Goal: Information Seeking & Learning: Learn about a topic

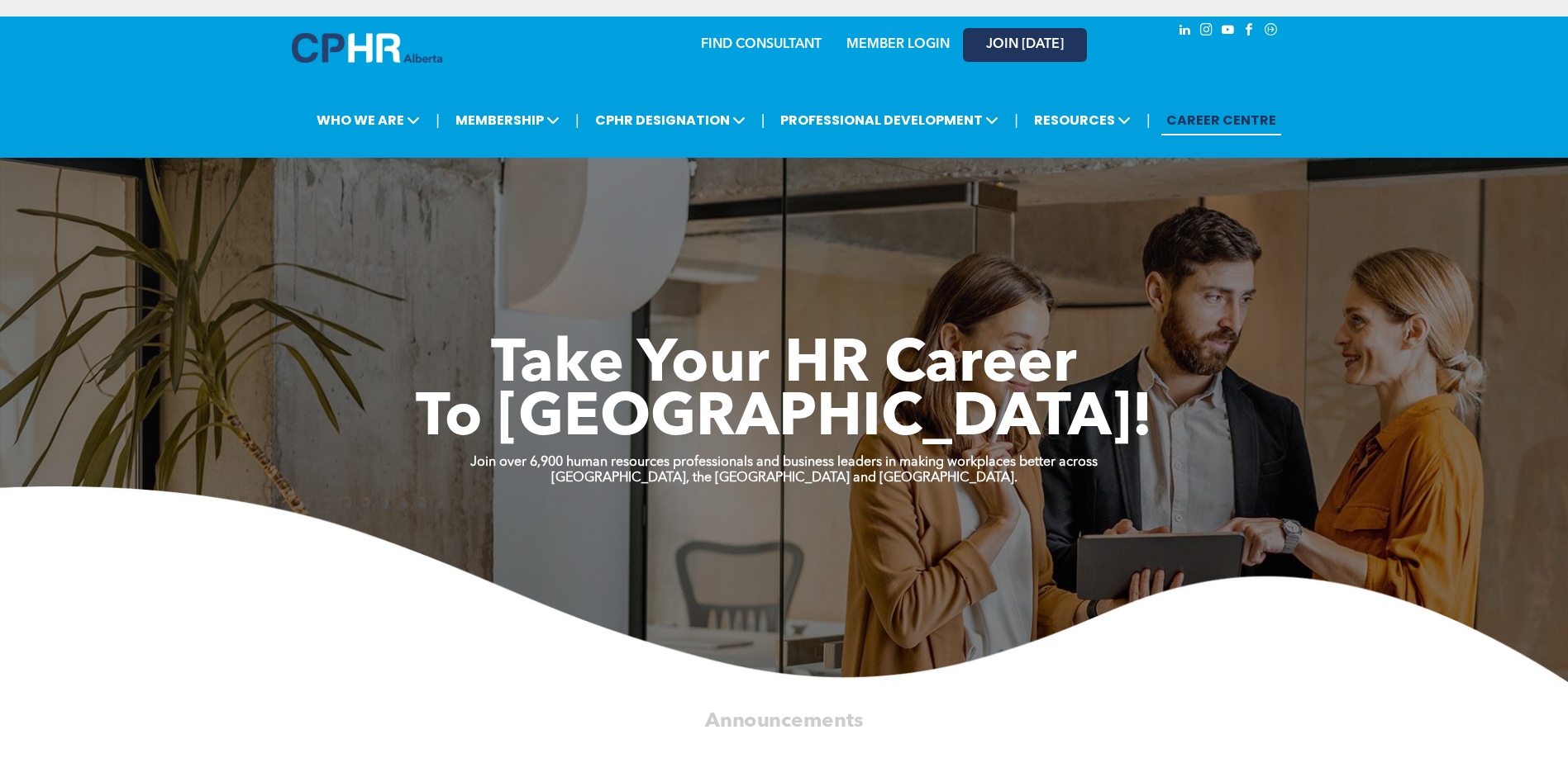
click at [1052, 38] on span "JOIN [DATE]" at bounding box center [1024, 45] width 78 height 15
click at [894, 38] on link "MEMBER LOGIN" at bounding box center [898, 45] width 103 height 13
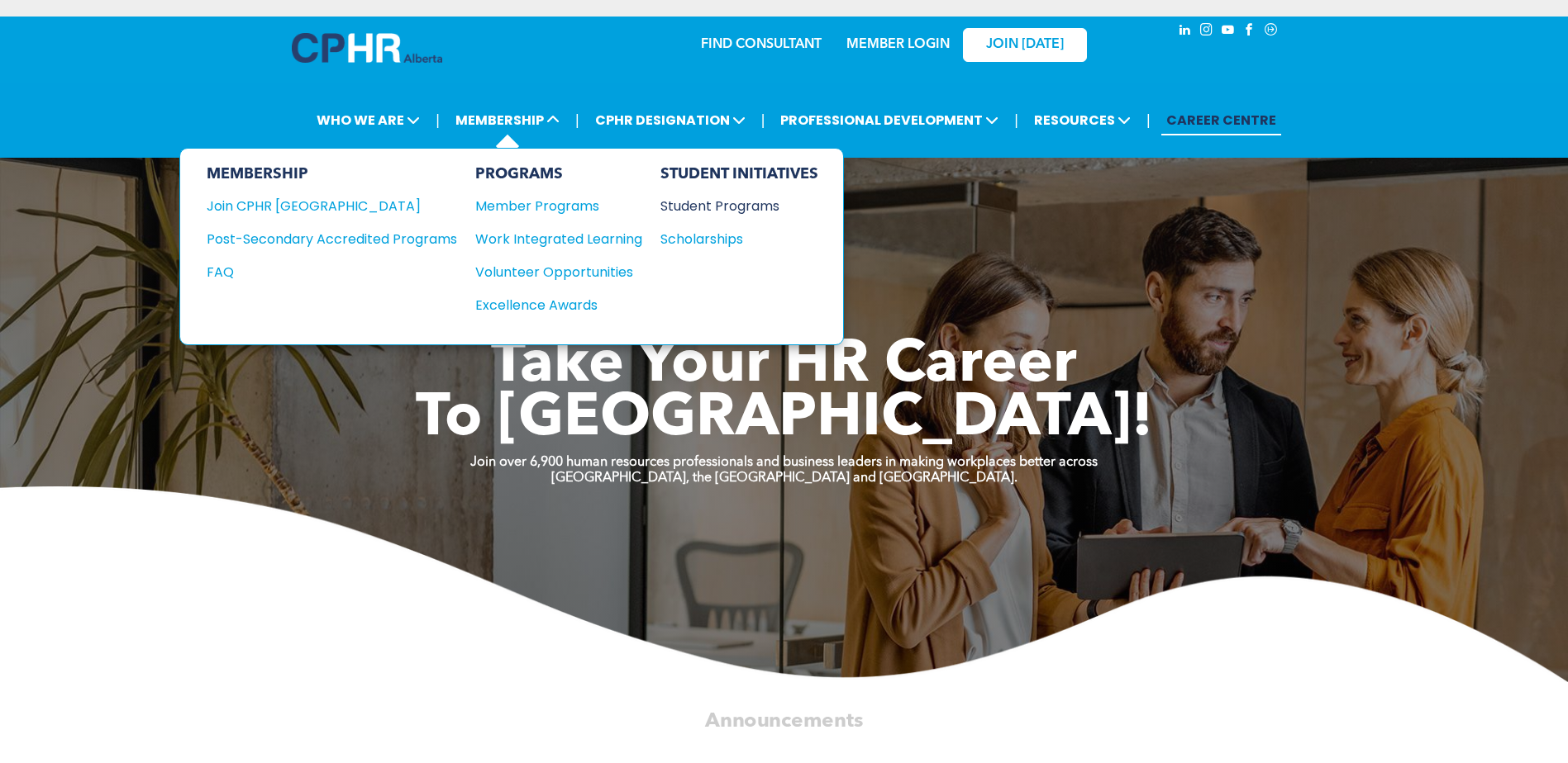
click at [743, 206] on div "Student Programs" at bounding box center [731, 207] width 142 height 21
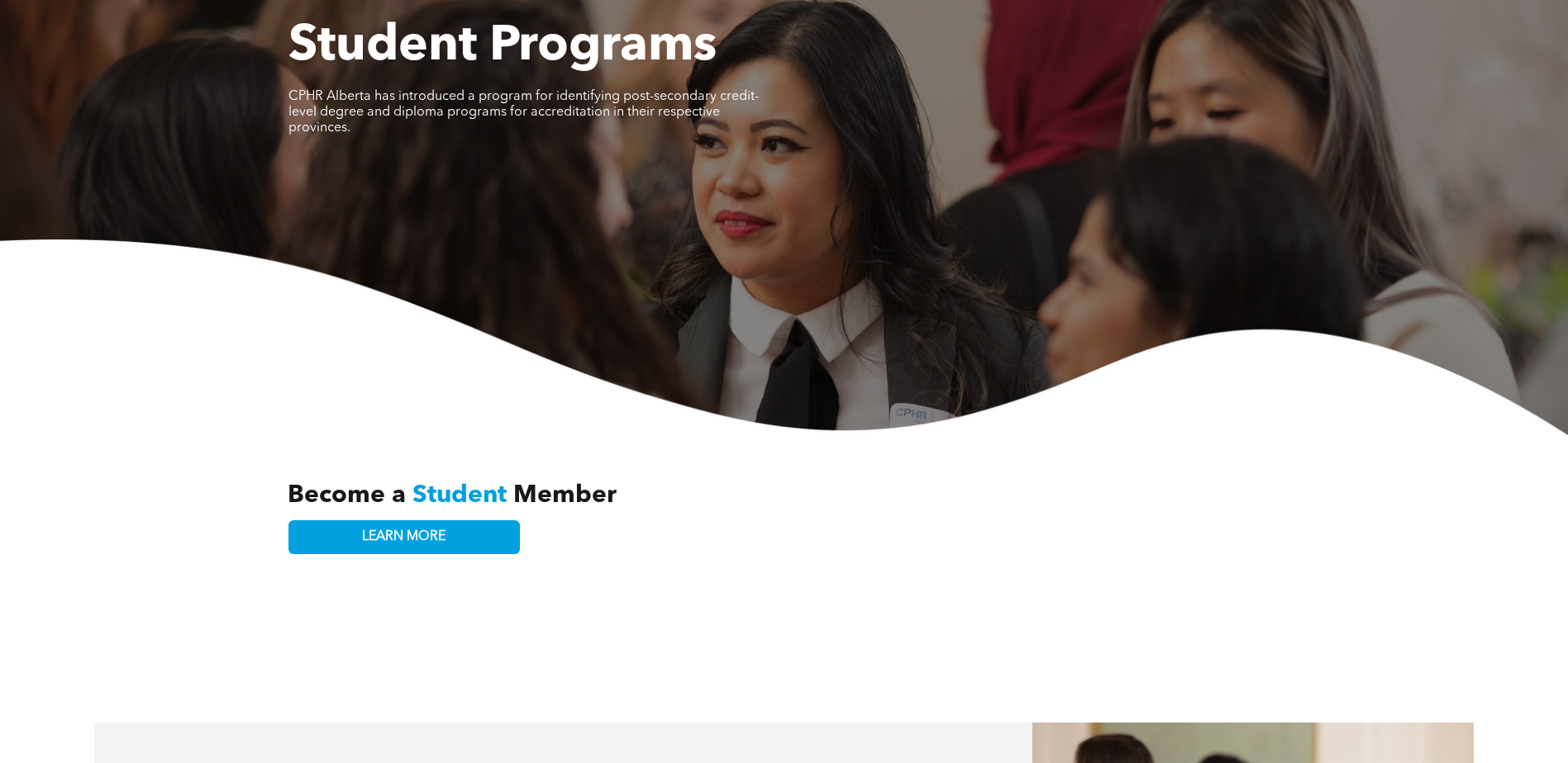
scroll to position [166, 0]
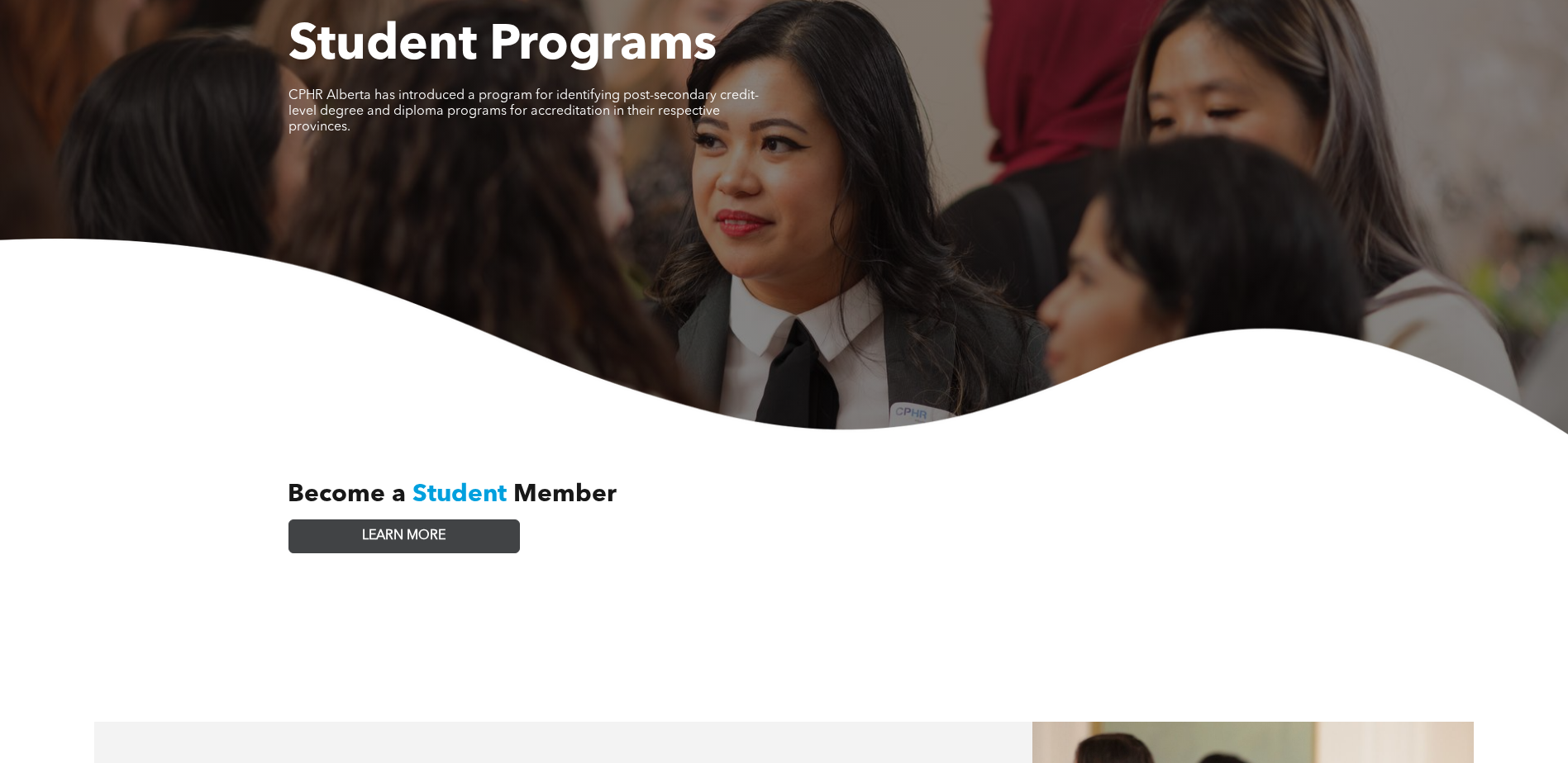
click at [481, 521] on link "LEARN MORE" at bounding box center [404, 536] width 232 height 34
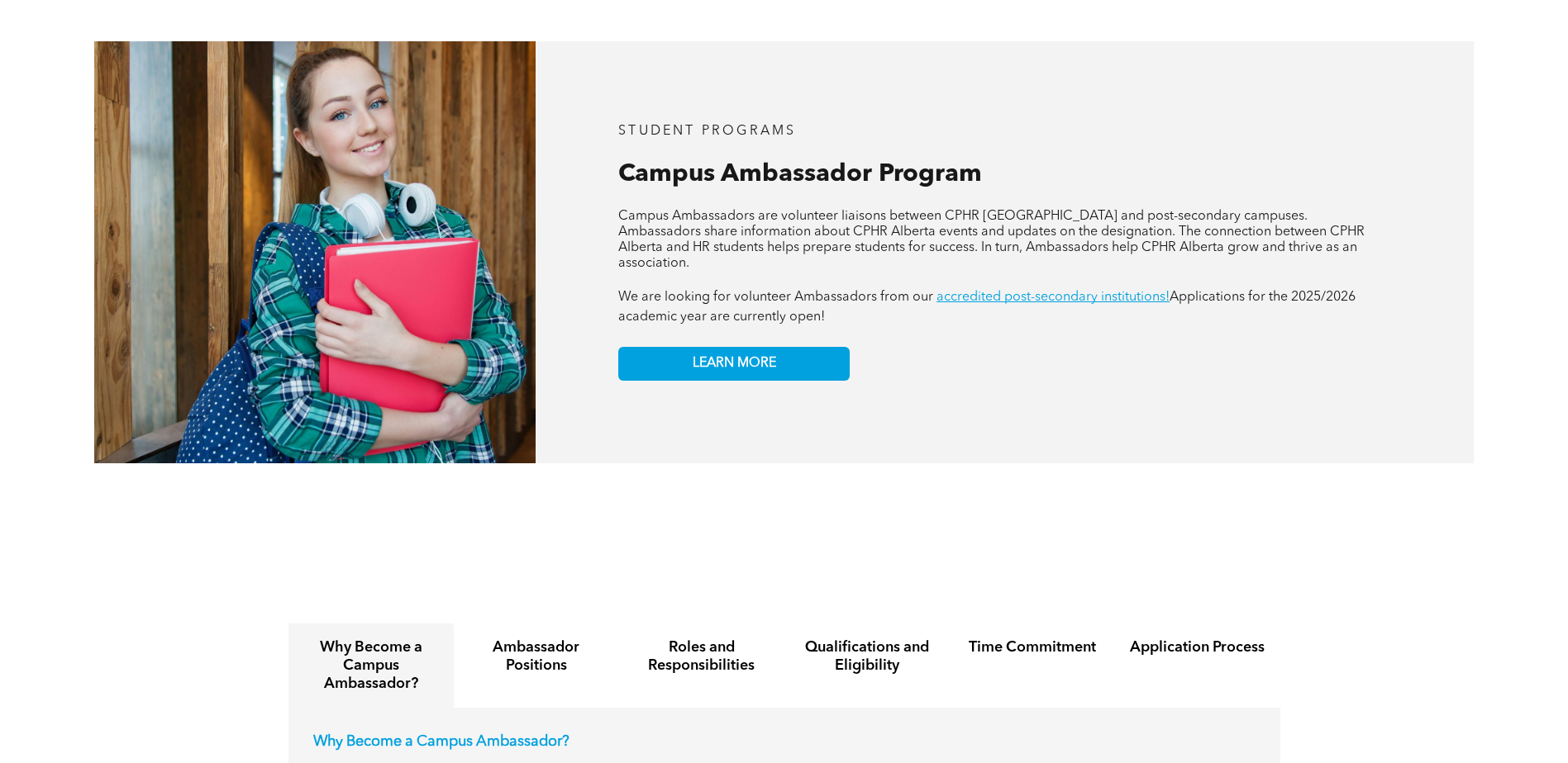
scroll to position [1436, 0]
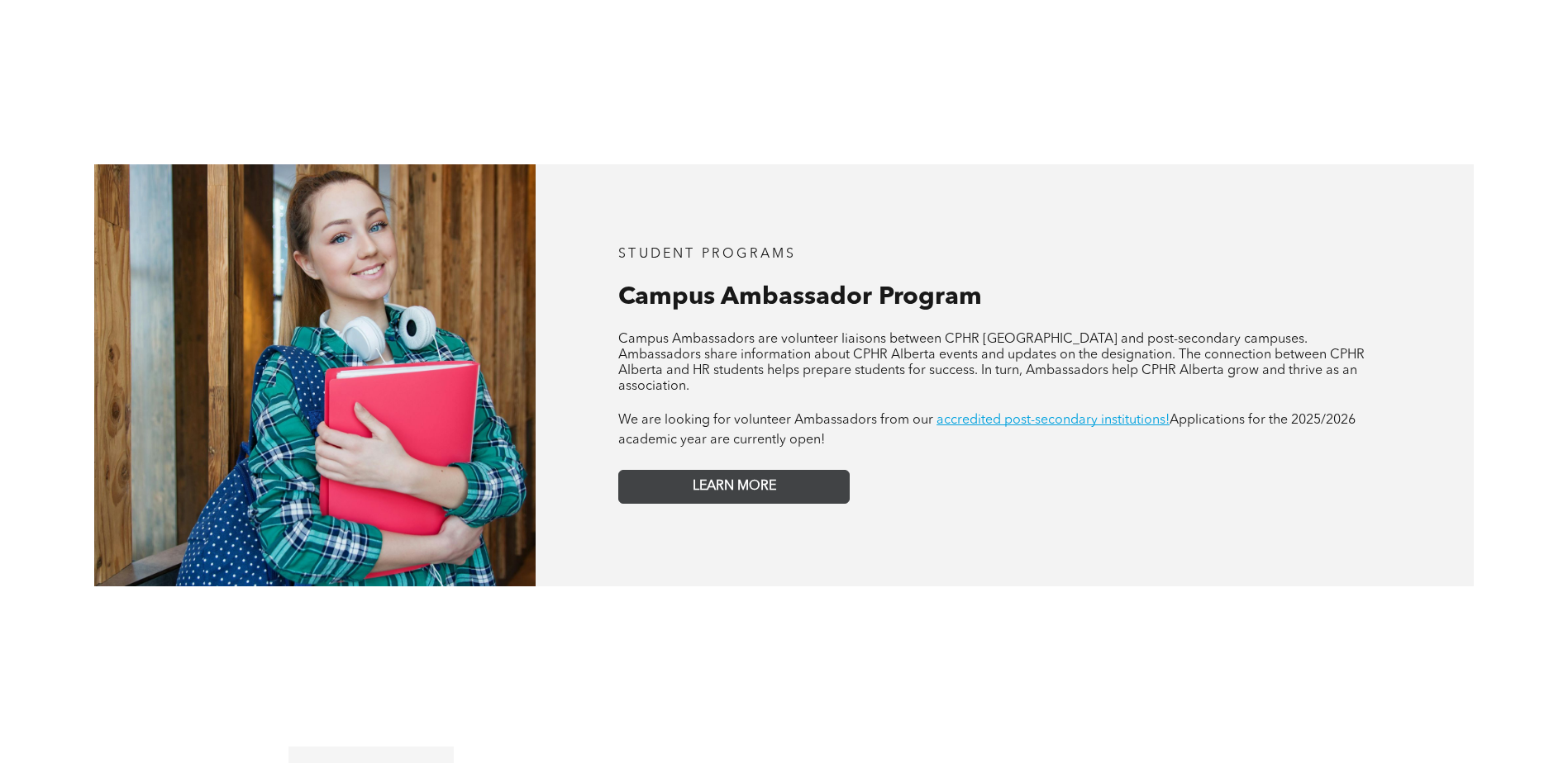
click at [830, 470] on link "LEARN MORE" at bounding box center [734, 486] width 232 height 34
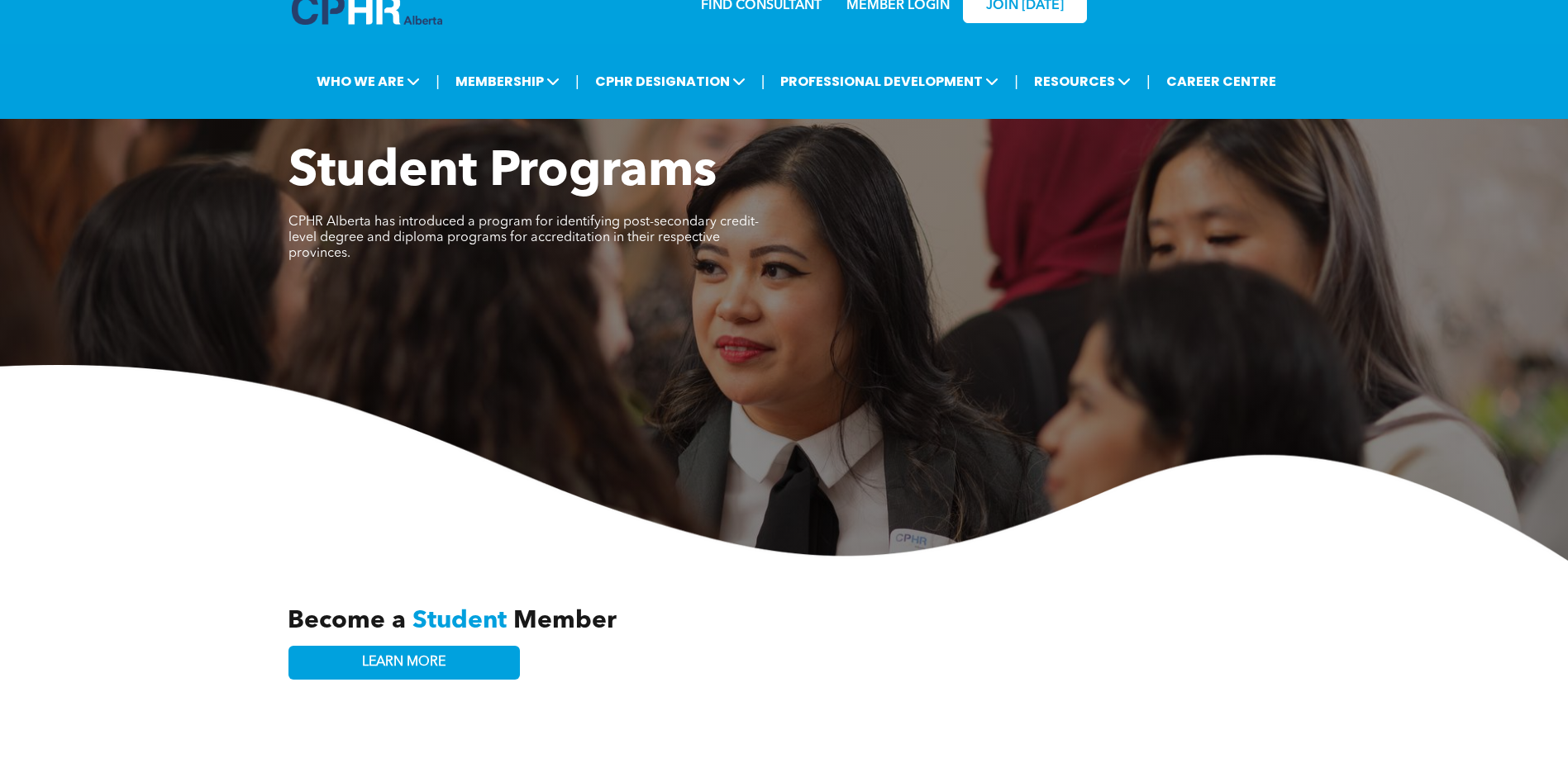
scroll to position [0, 0]
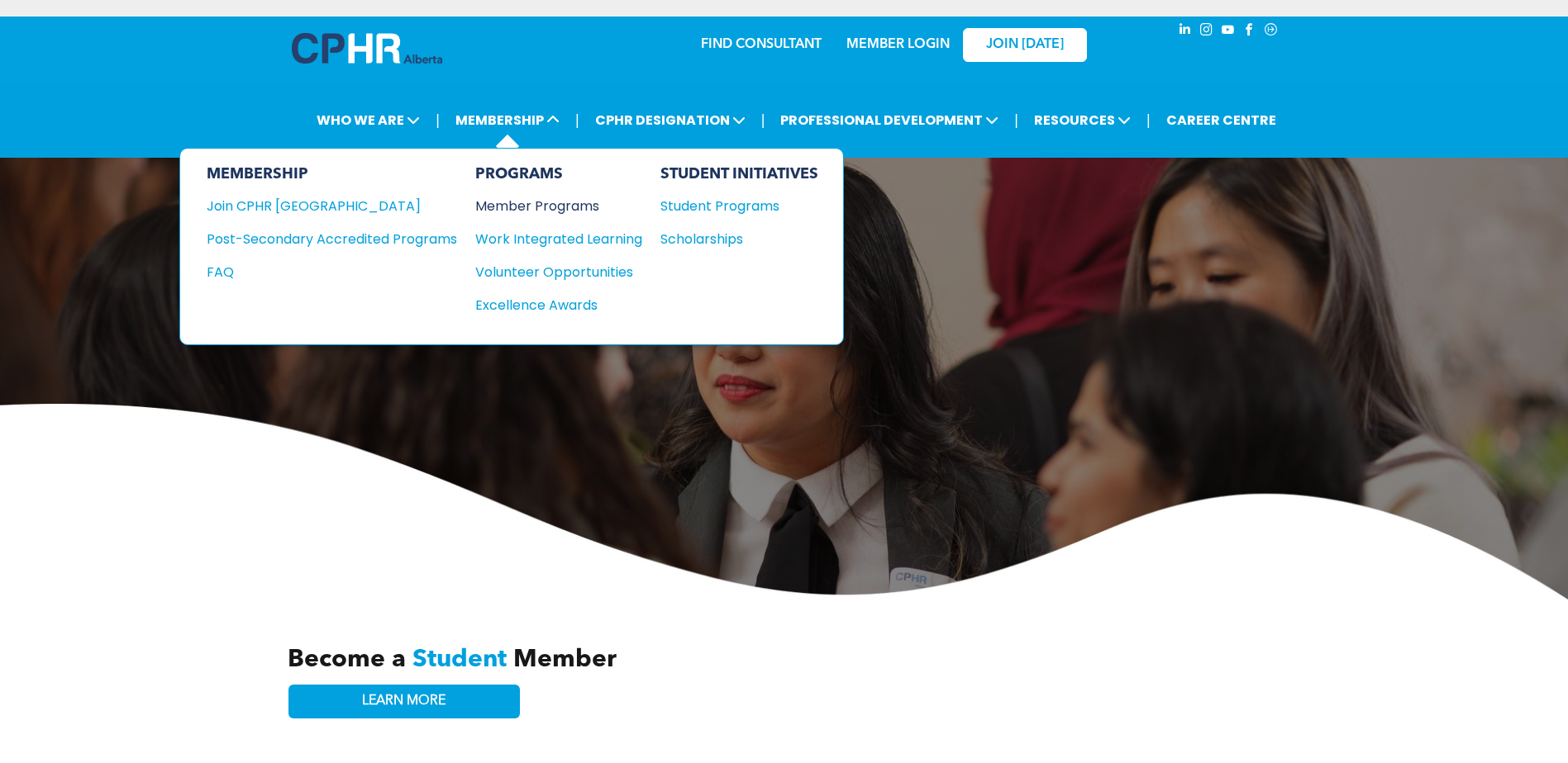
click at [505, 208] on div "Member Programs" at bounding box center [550, 207] width 150 height 21
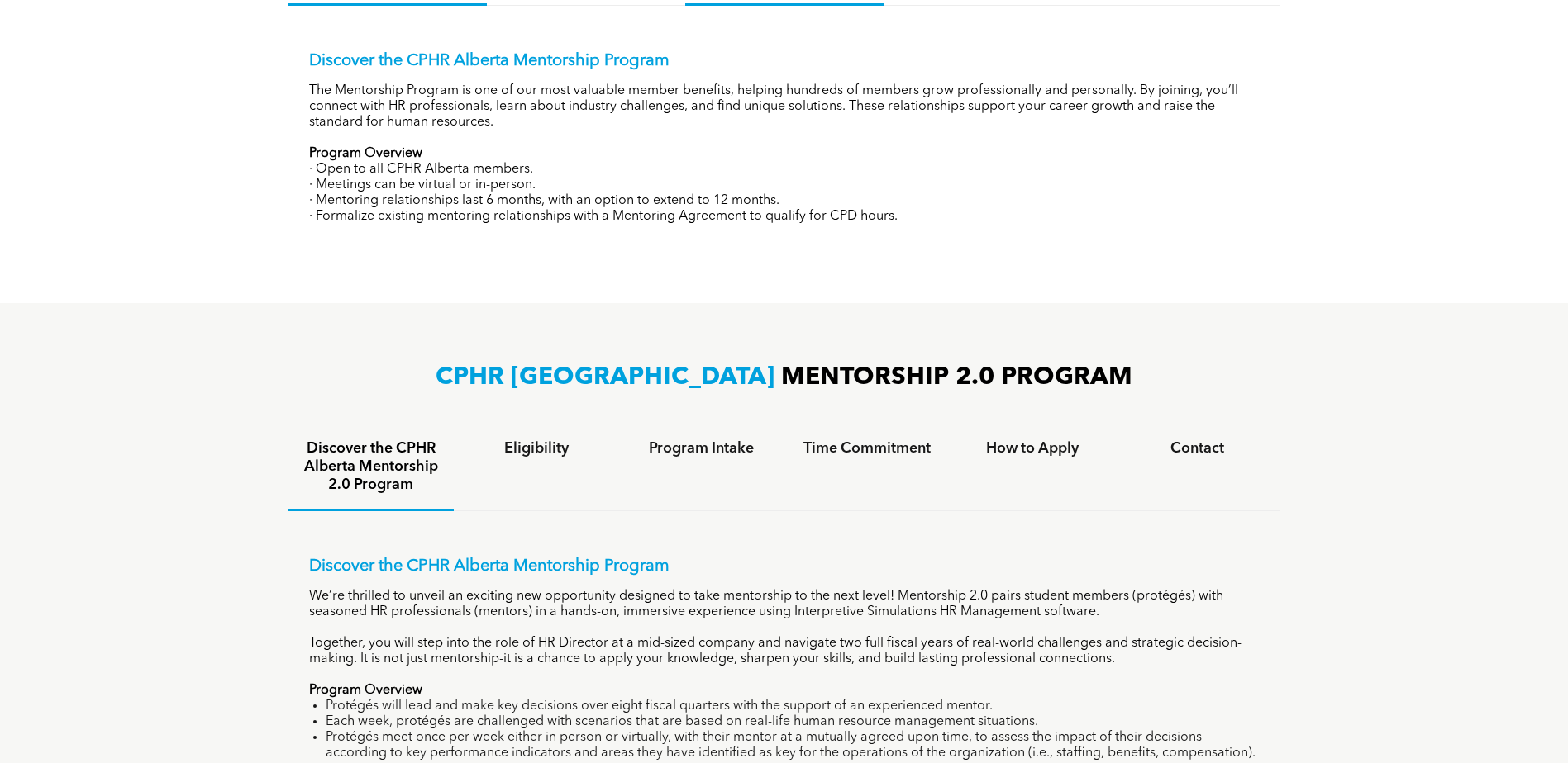
scroll to position [909, 0]
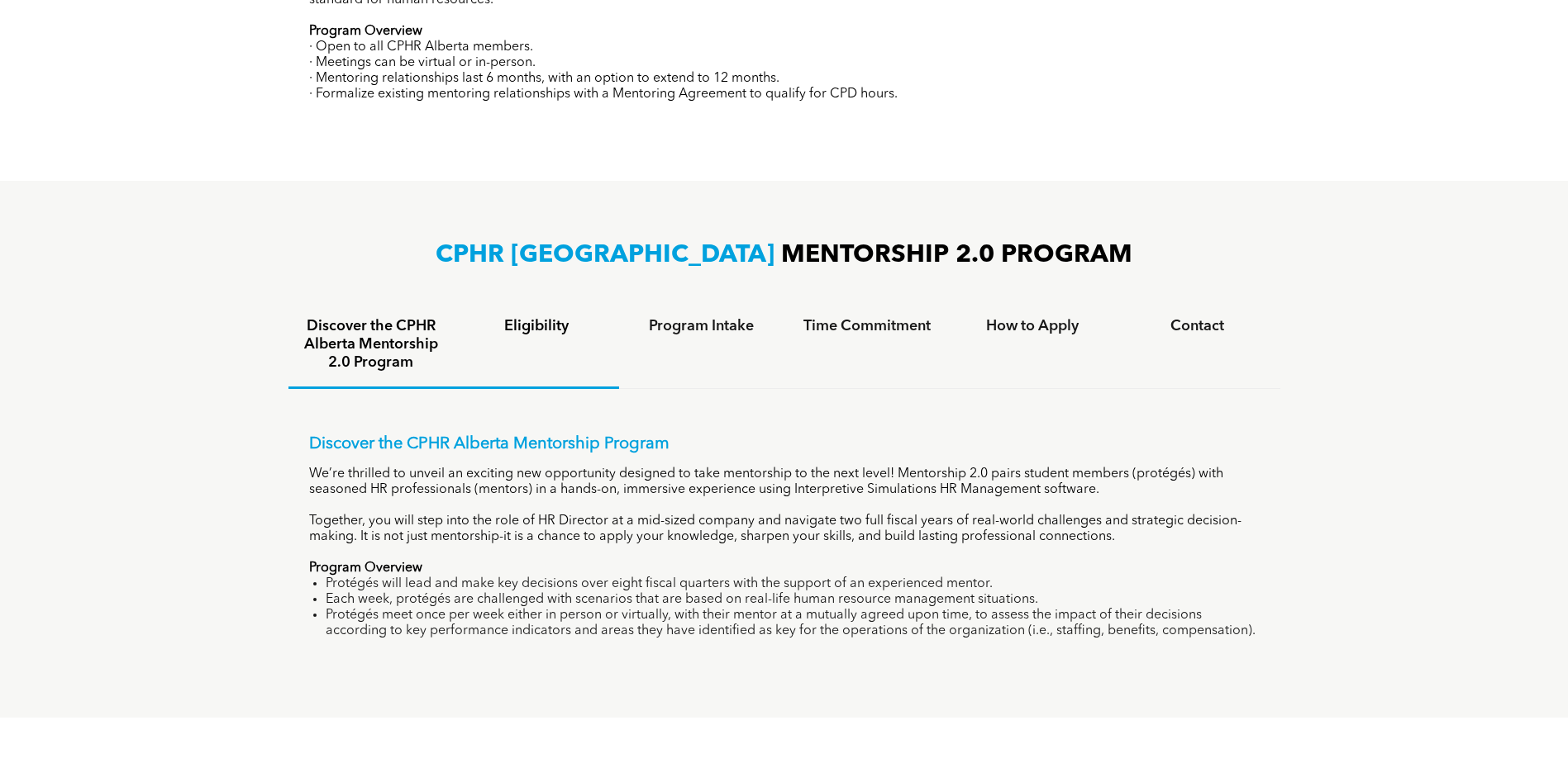
click at [546, 329] on h4 "Eligibility" at bounding box center [536, 325] width 136 height 18
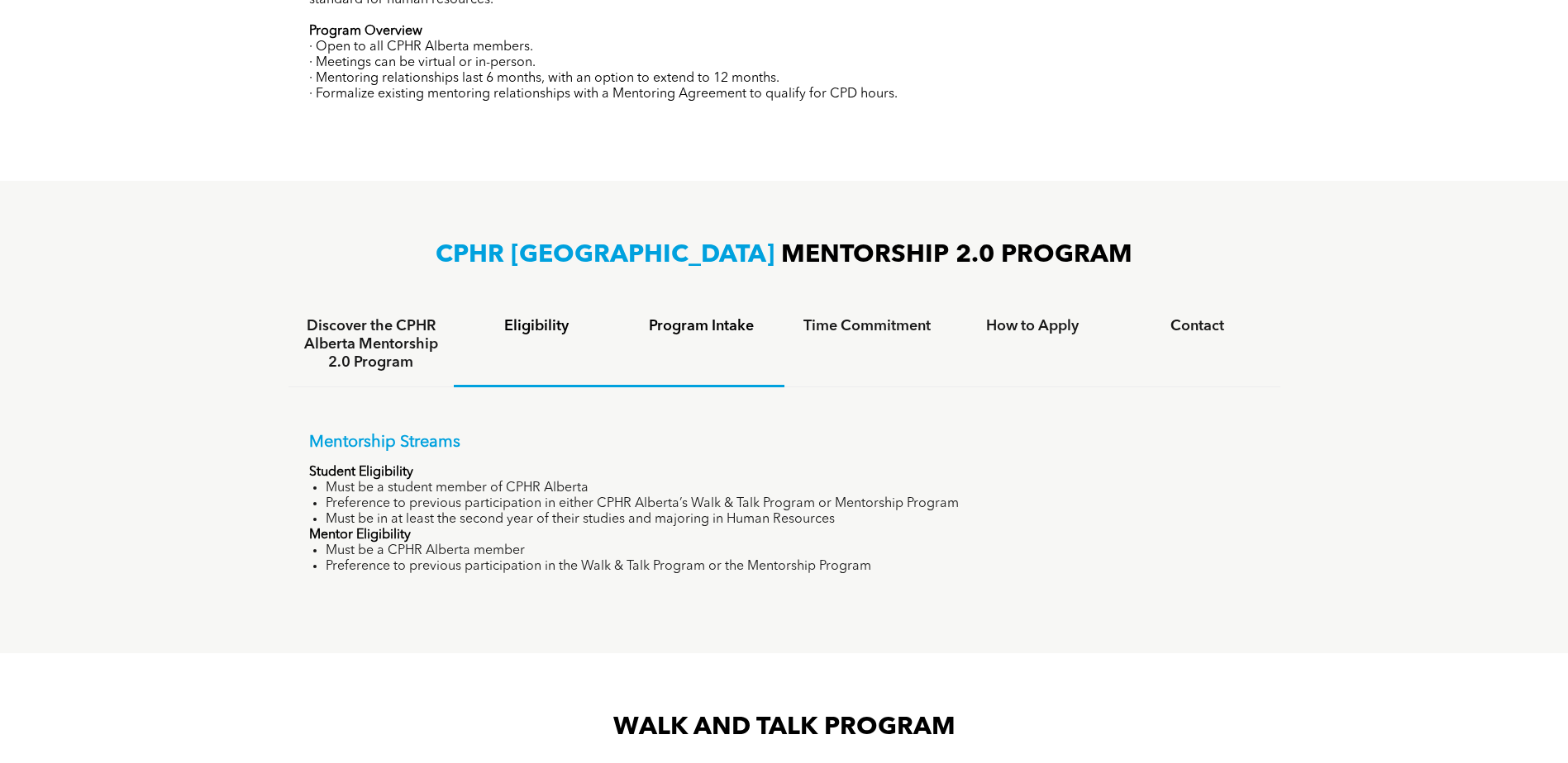
click at [727, 342] on div "Program Intake" at bounding box center [701, 345] width 166 height 85
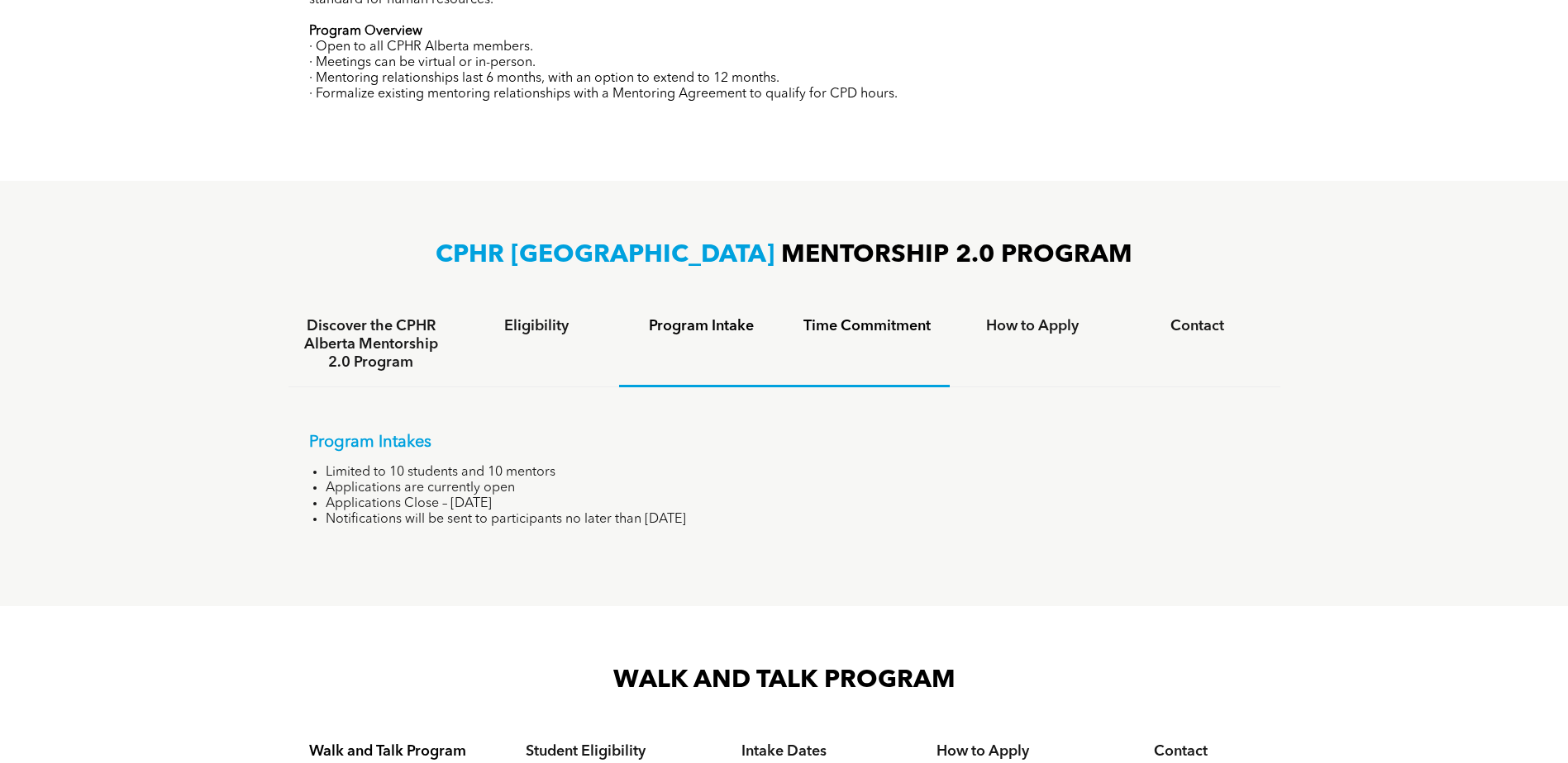
click at [815, 324] on h4 "Time Commitment" at bounding box center [867, 325] width 136 height 18
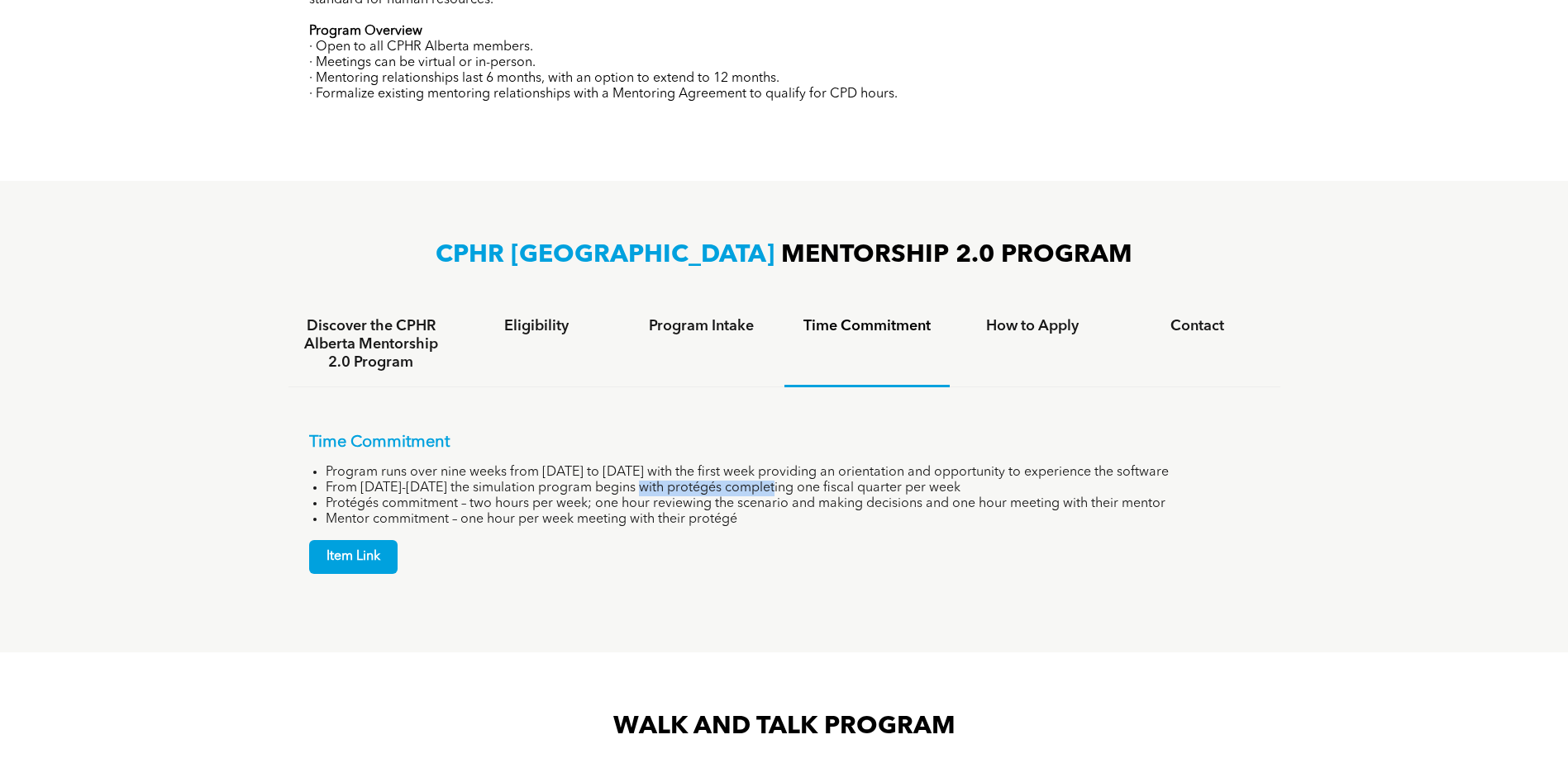
drag, startPoint x: 650, startPoint y: 479, endPoint x: 781, endPoint y: 488, distance: 131.3
click at [781, 488] on li "From October 20-December 12th the simulation program begins with protégés compl…" at bounding box center [792, 488] width 934 height 15
click at [443, 523] on li "Mentor commitment – one hour per week meeting with their protégé" at bounding box center [792, 520] width 934 height 15
click at [1079, 337] on div "How to Apply" at bounding box center [1032, 345] width 166 height 85
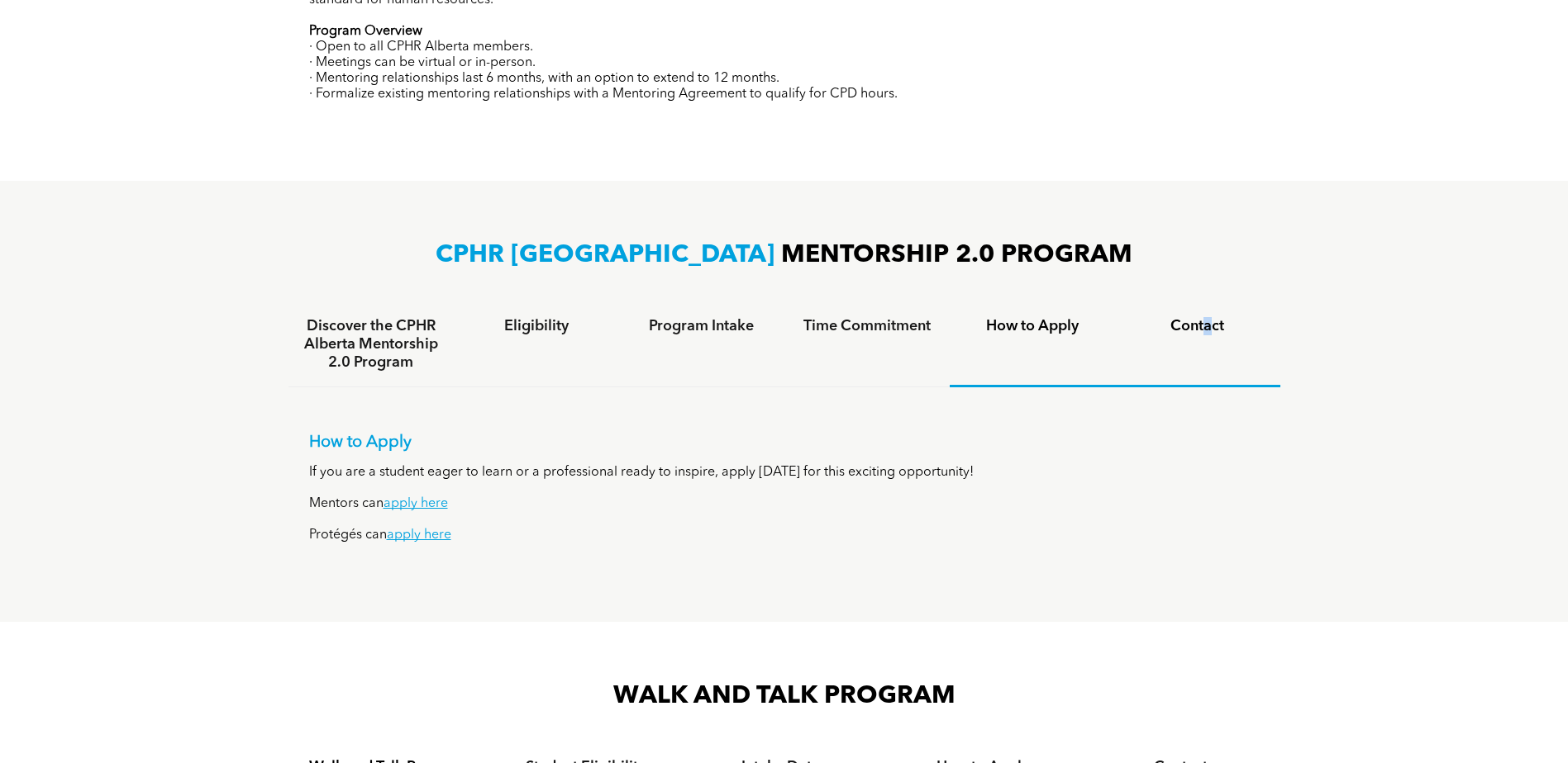
click at [1203, 348] on div "Contact" at bounding box center [1197, 345] width 166 height 85
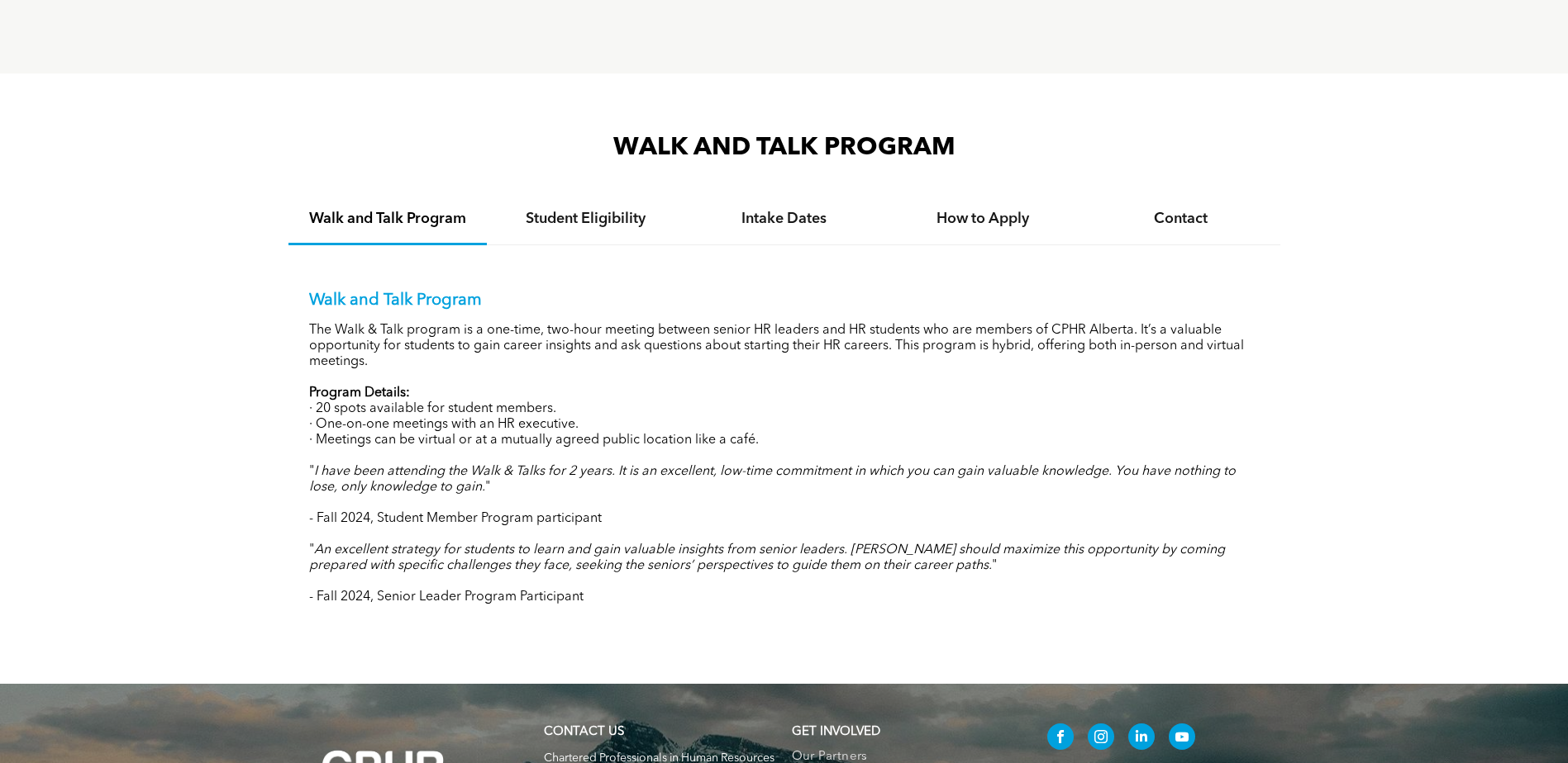
scroll to position [1404, 0]
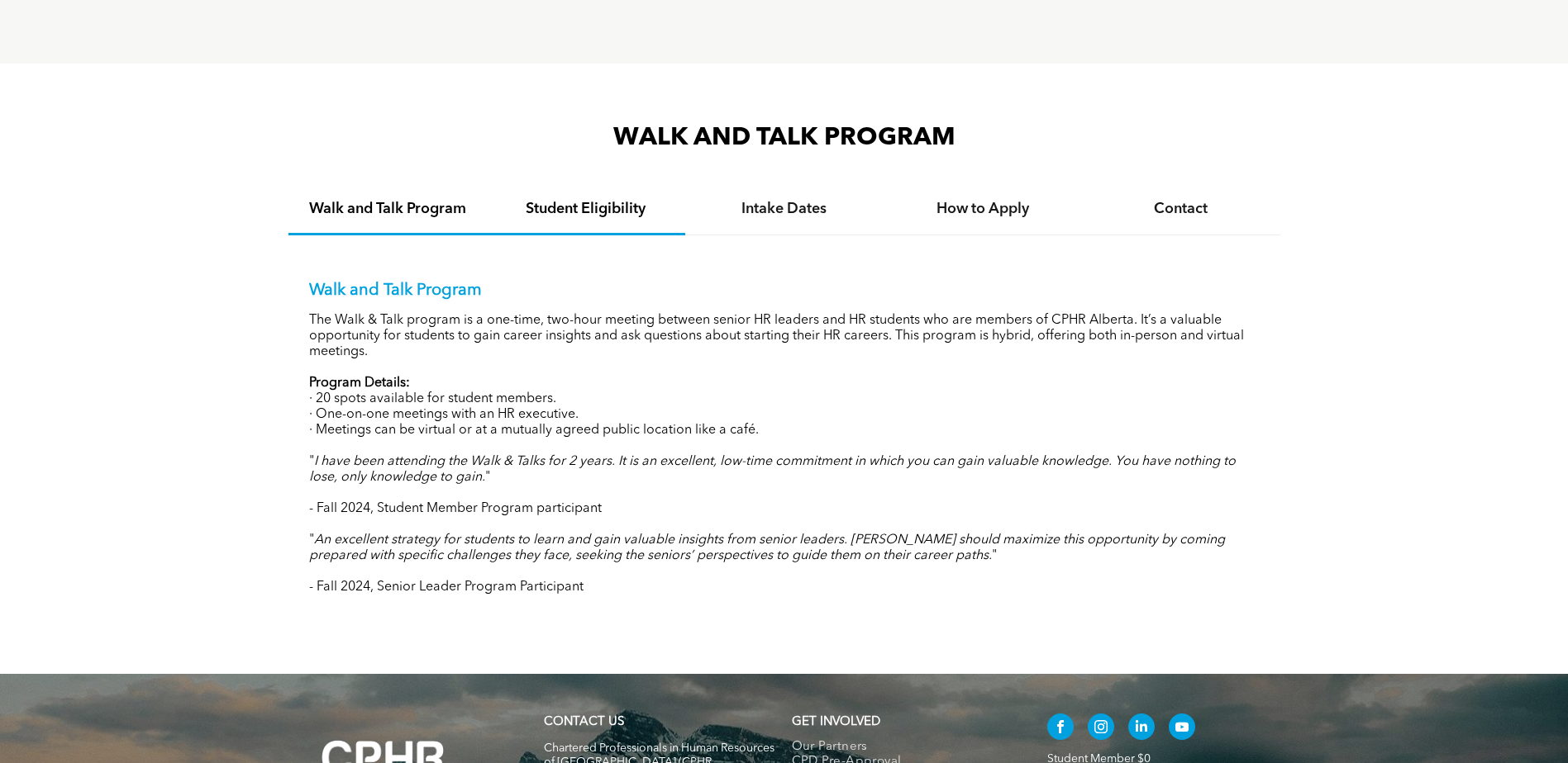
click at [602, 223] on div "Student Eligibility" at bounding box center [585, 210] width 198 height 51
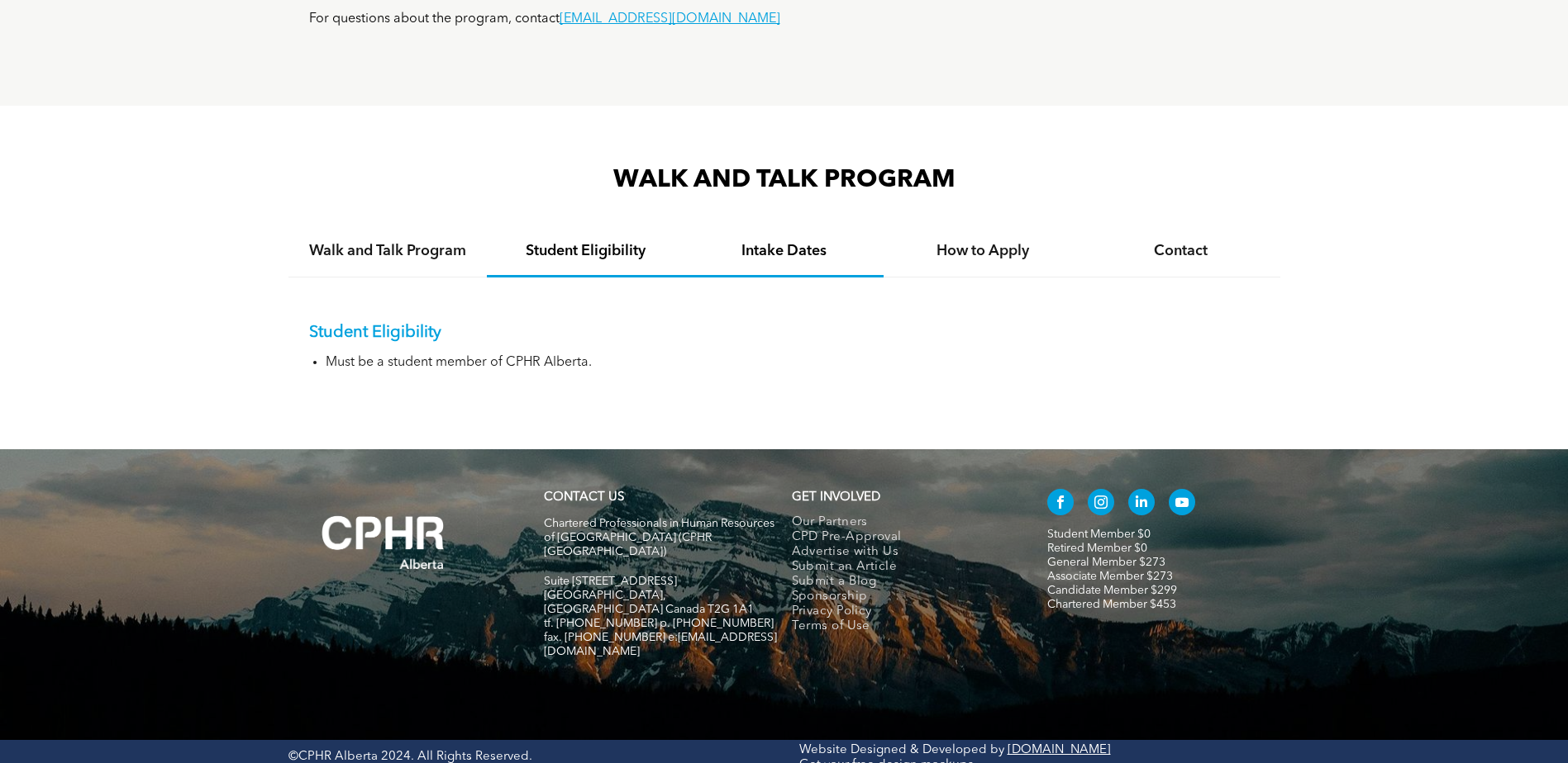
click at [775, 237] on div "Intake Dates" at bounding box center [784, 252] width 198 height 51
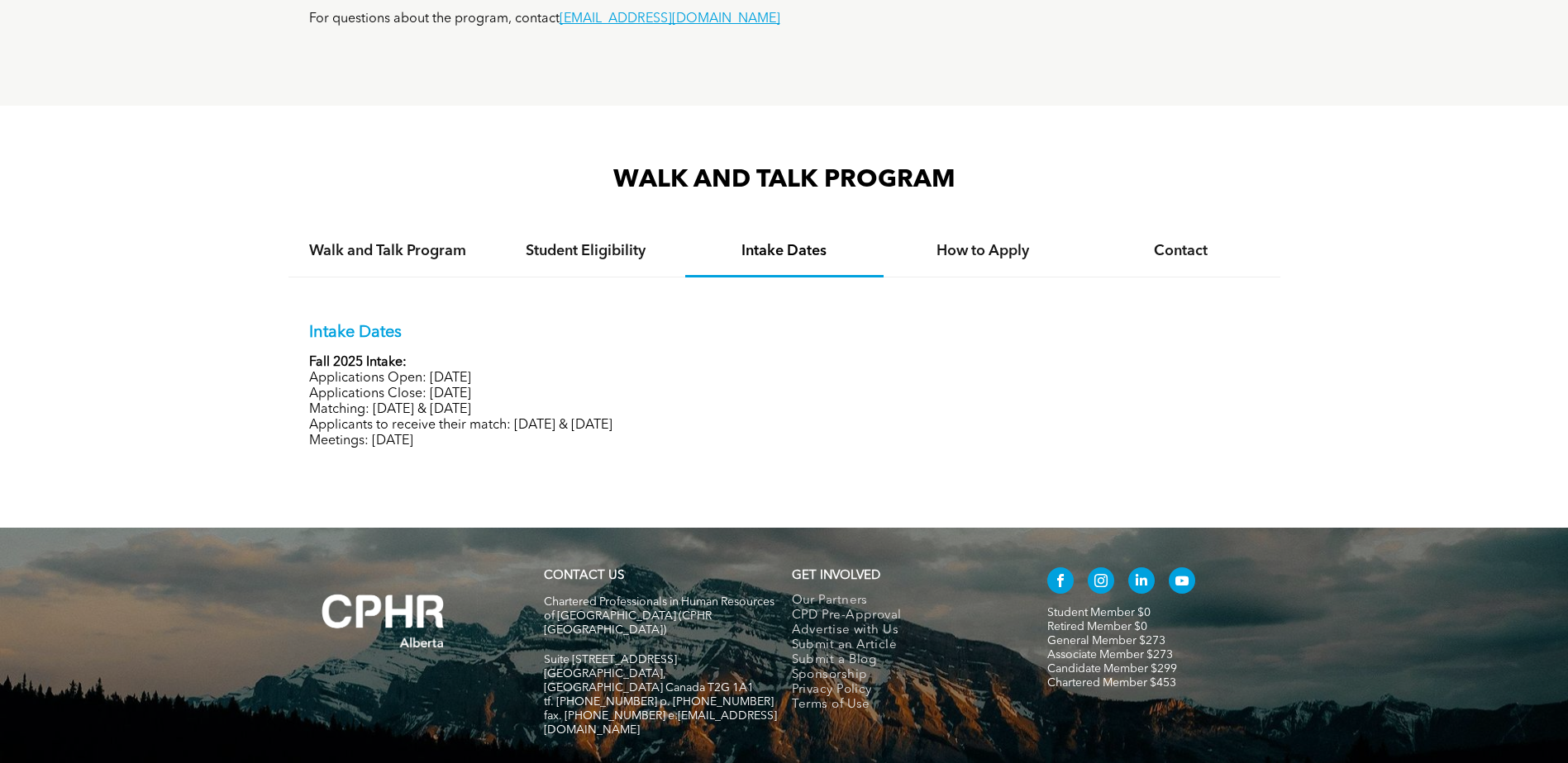
scroll to position [1404, 0]
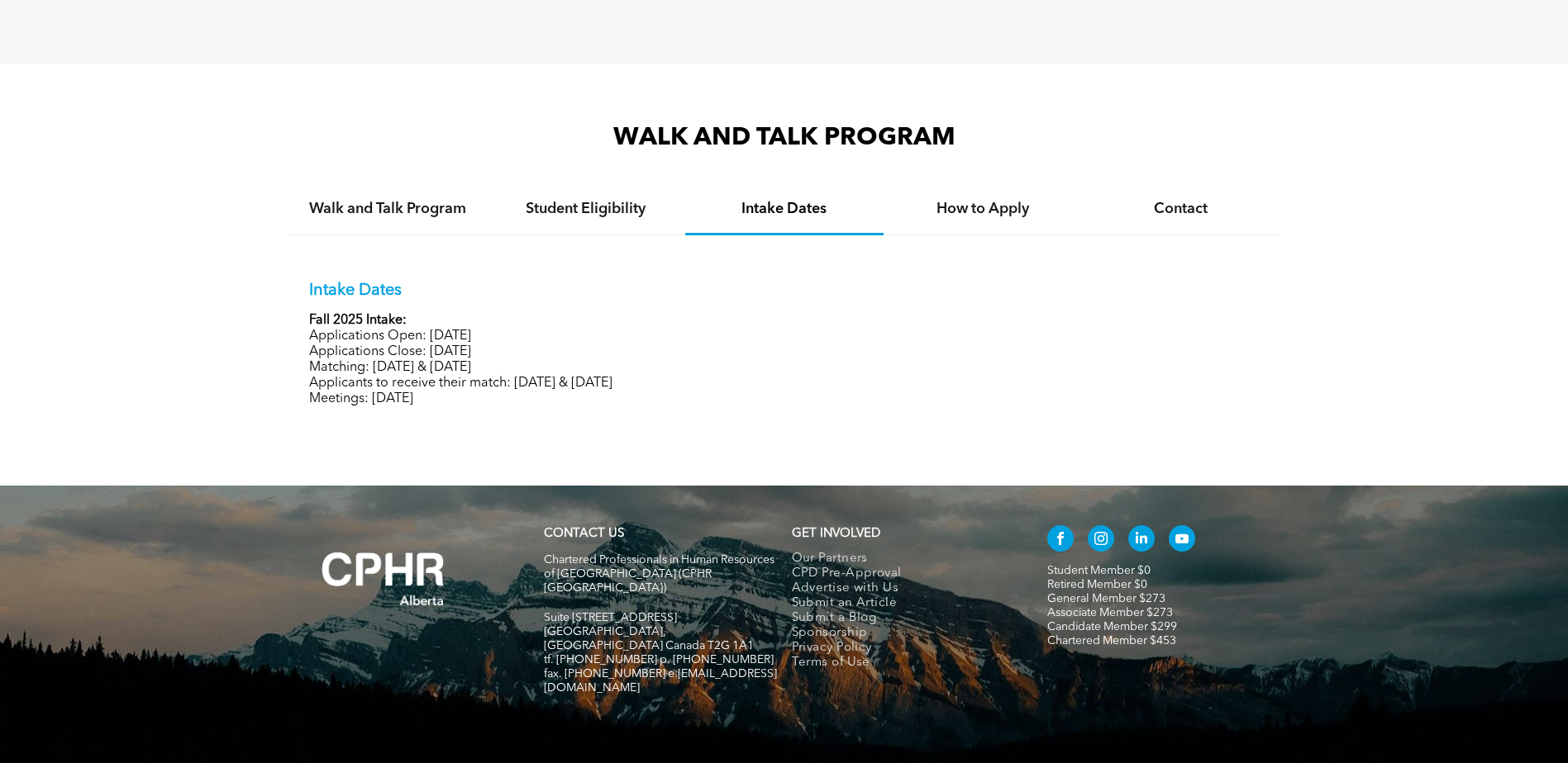
drag, startPoint x: 306, startPoint y: 322, endPoint x: 571, endPoint y: 327, distance: 265.0
click at [571, 327] on div "Intake Dates Fall 2025 Intake: Applications Open: September 15, 2025 Applicatio…" at bounding box center [784, 331] width 991 height 192
drag, startPoint x: 571, startPoint y: 327, endPoint x: 588, endPoint y: 365, distance: 41.6
click at [588, 365] on p "Matching: October 21 & 22, 2025" at bounding box center [784, 368] width 950 height 15
click at [1020, 207] on h4 "How to Apply" at bounding box center [983, 209] width 169 height 18
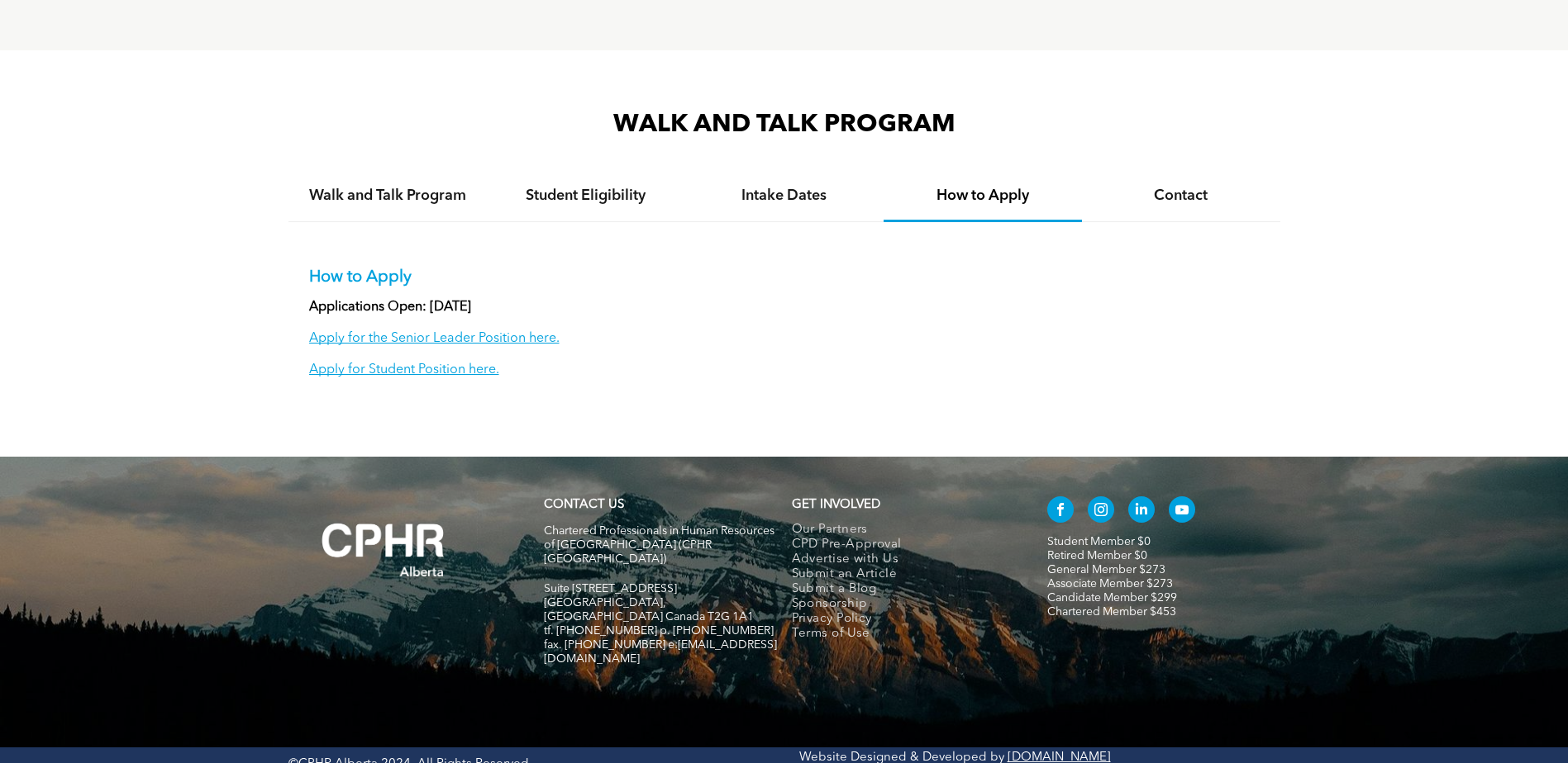
scroll to position [1425, 0]
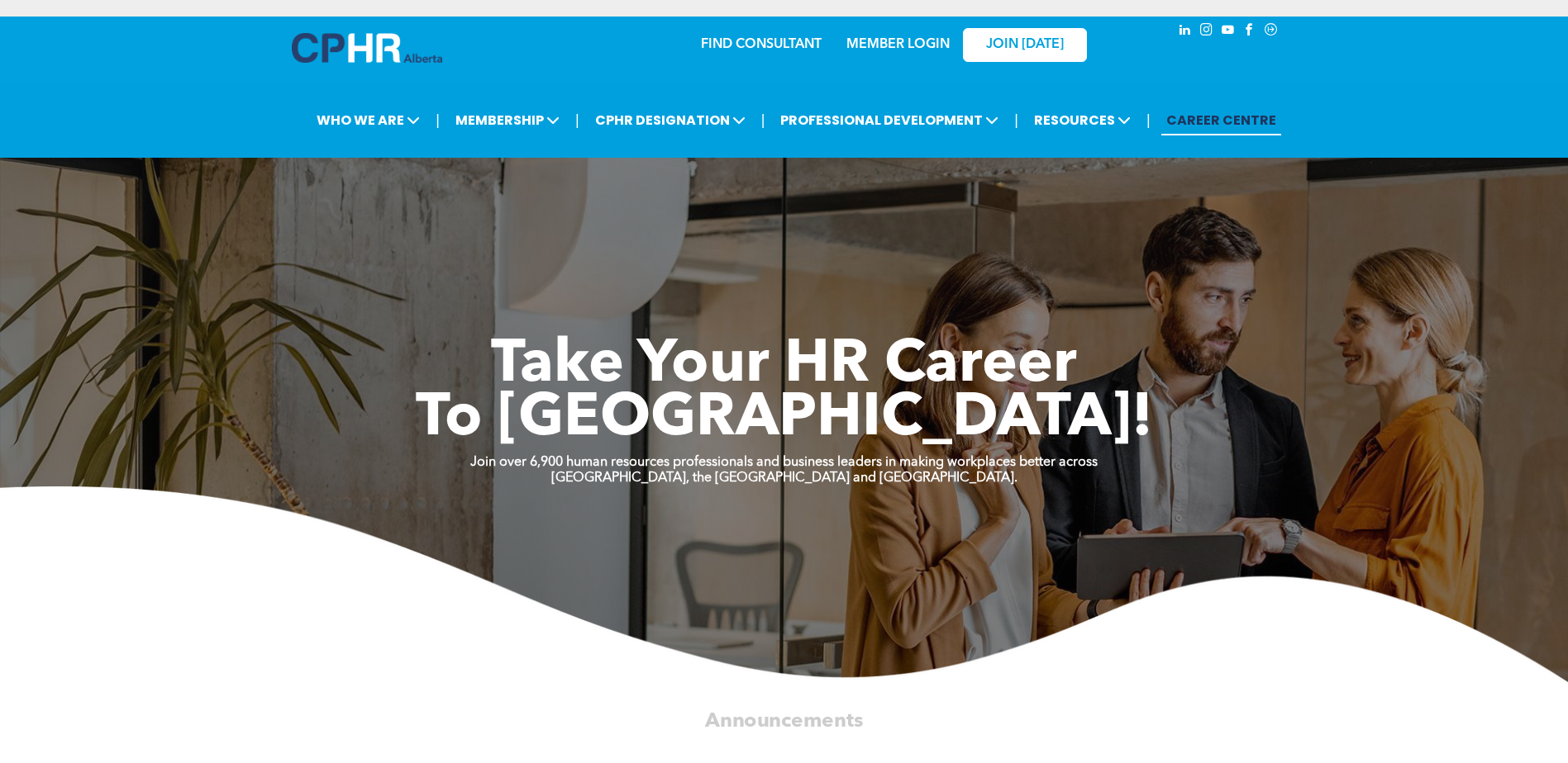
click at [875, 51] on link "MEMBER LOGIN" at bounding box center [898, 45] width 103 height 13
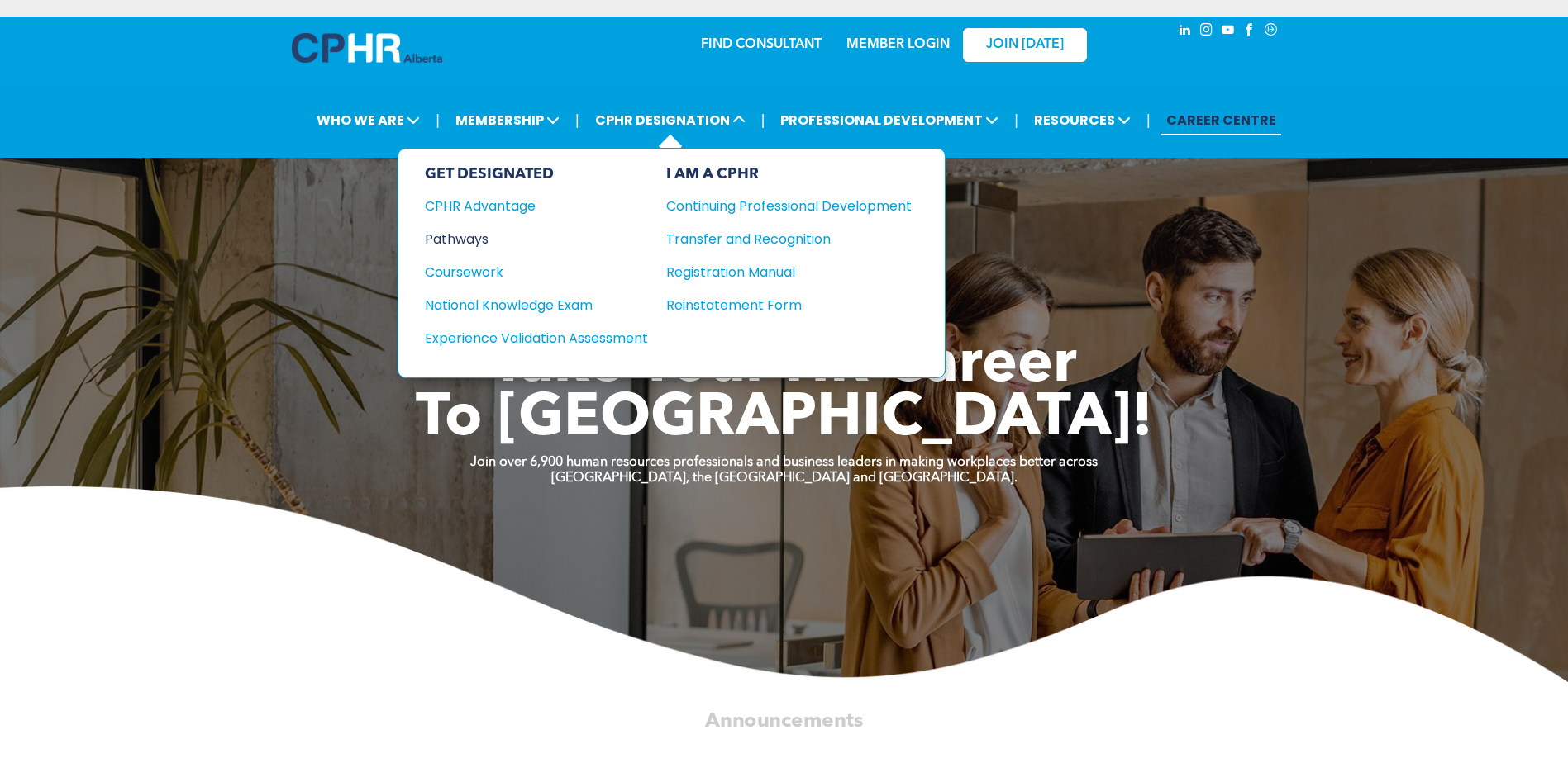
click at [489, 246] on div "Pathways" at bounding box center [526, 239] width 201 height 21
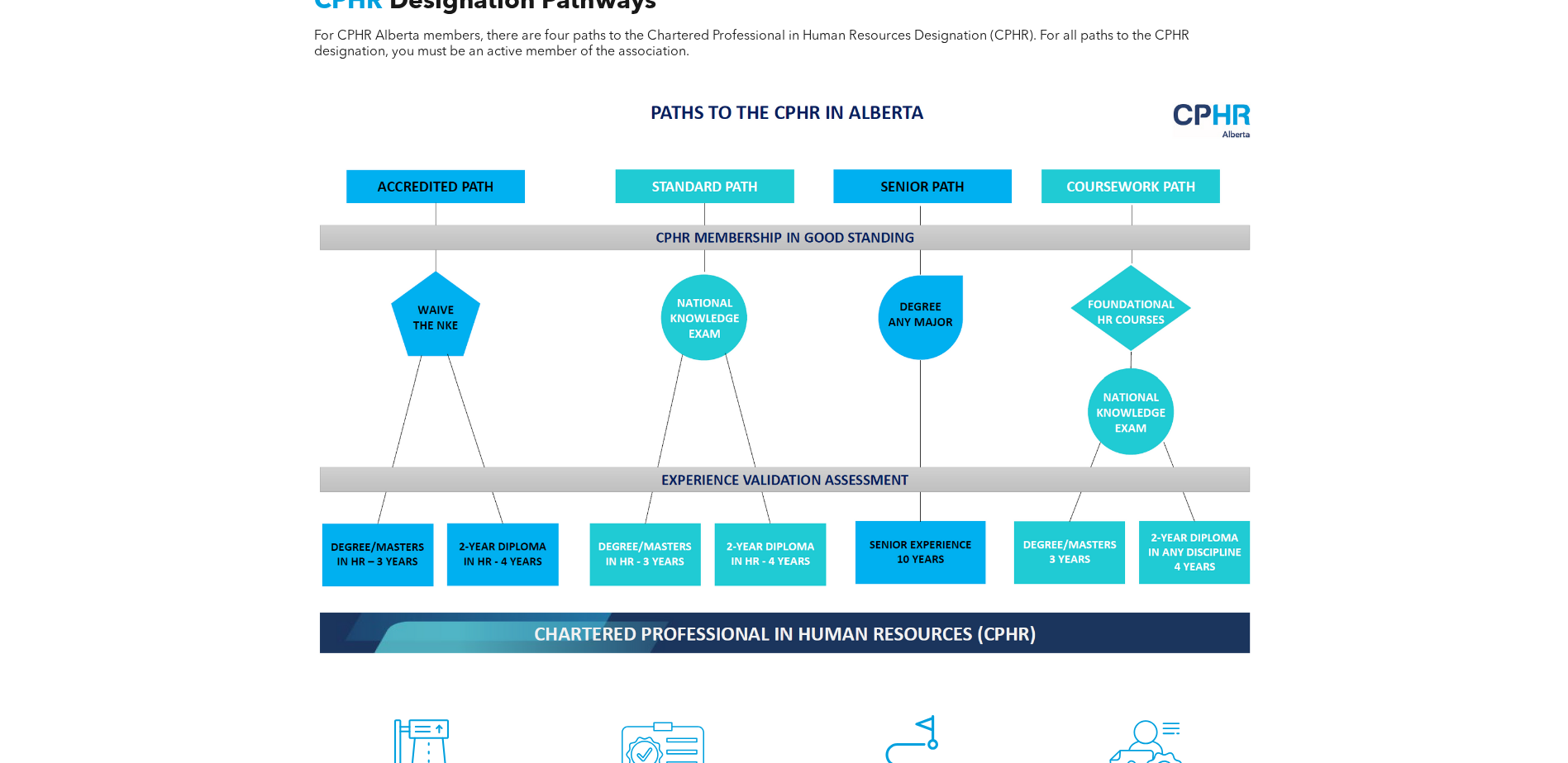
scroll to position [1570, 0]
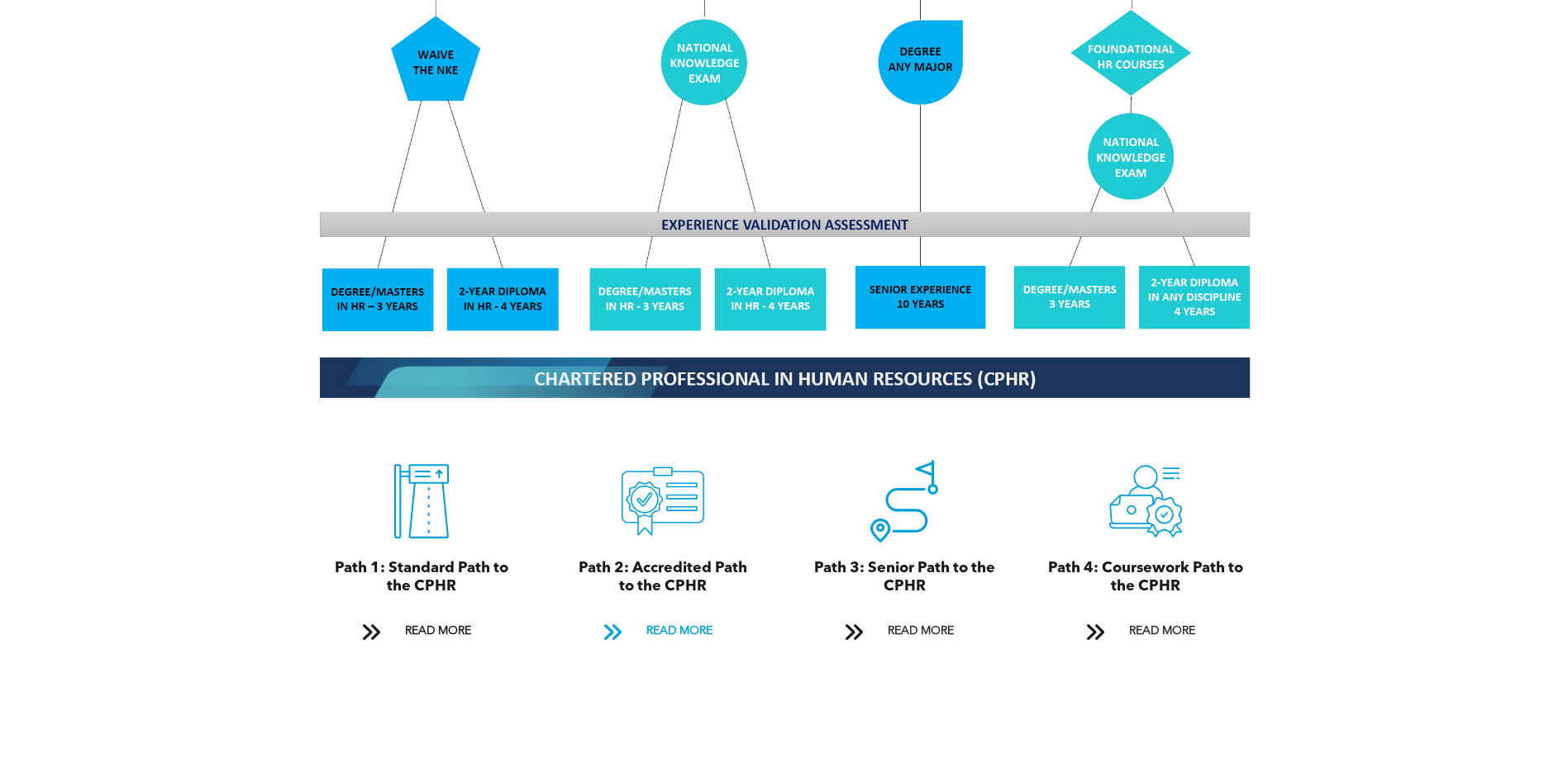
click at [675, 617] on span "READ MORE" at bounding box center [679, 632] width 78 height 31
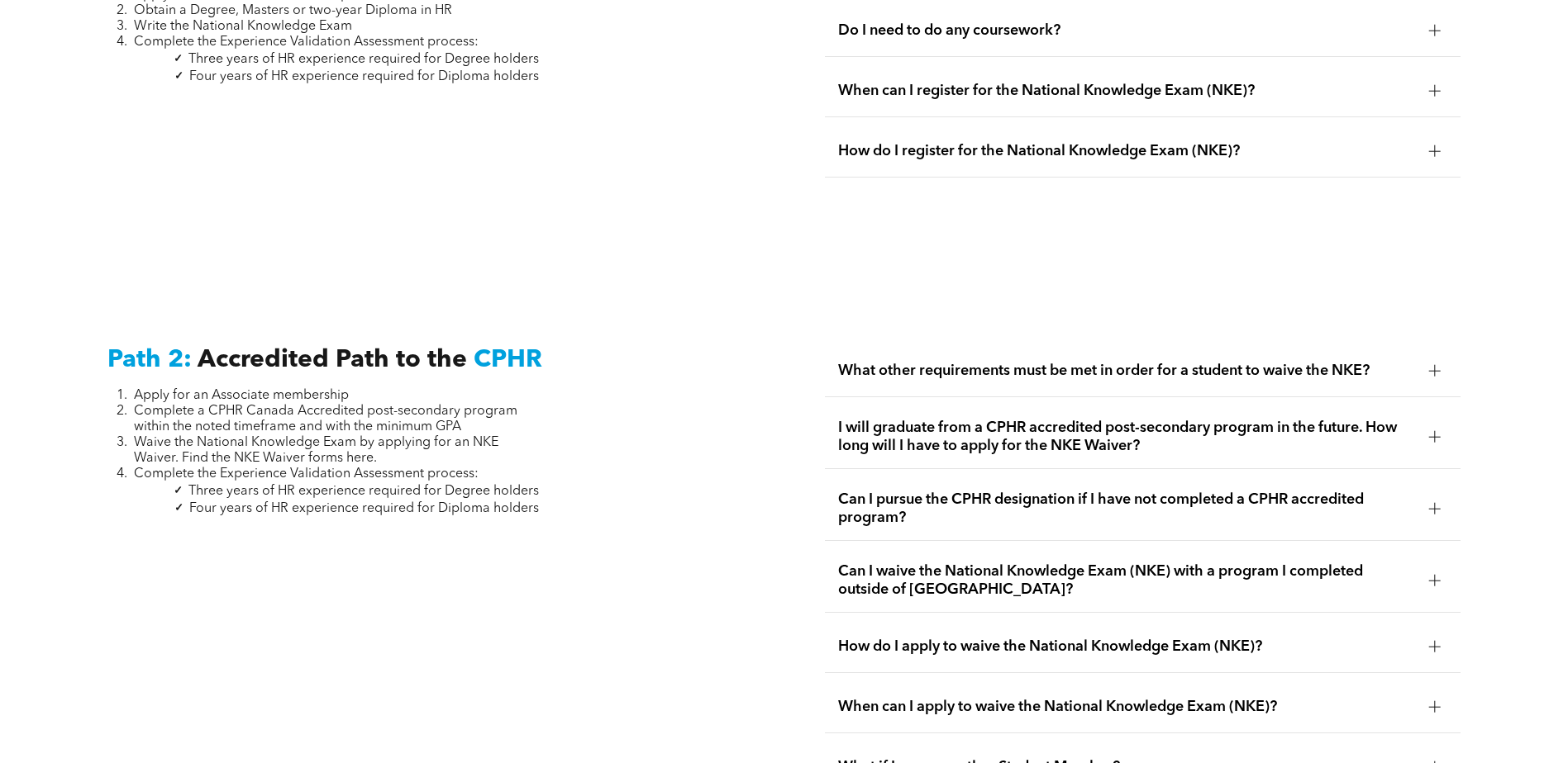
scroll to position [2451, 0]
click at [1101, 364] on div "What other requirements must be met in order for a student to waive the NKE?" at bounding box center [1143, 370] width 636 height 52
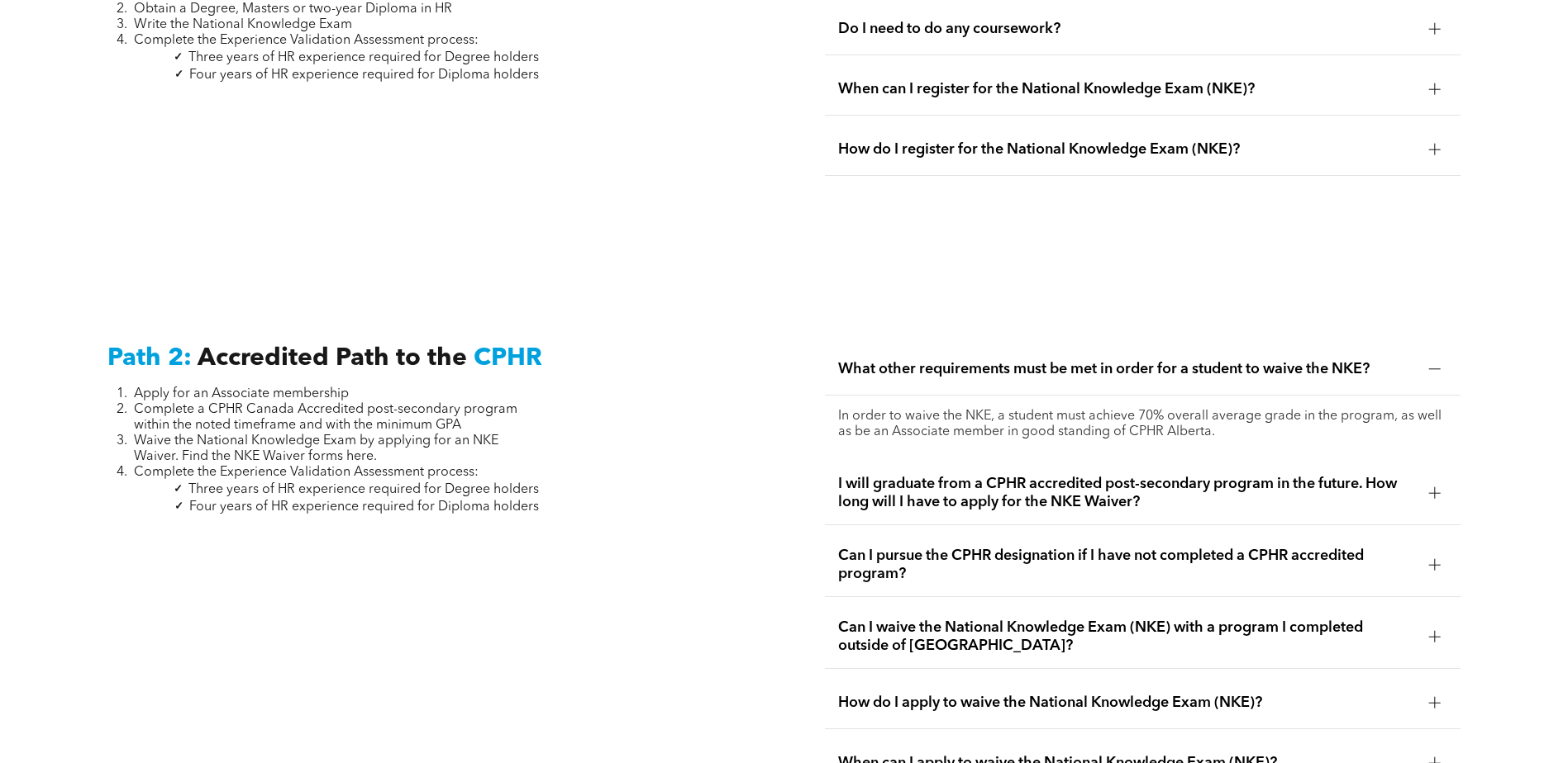
click at [1101, 355] on div "What other requirements must be met in order for a student to waive the NKE?" at bounding box center [1143, 370] width 636 height 52
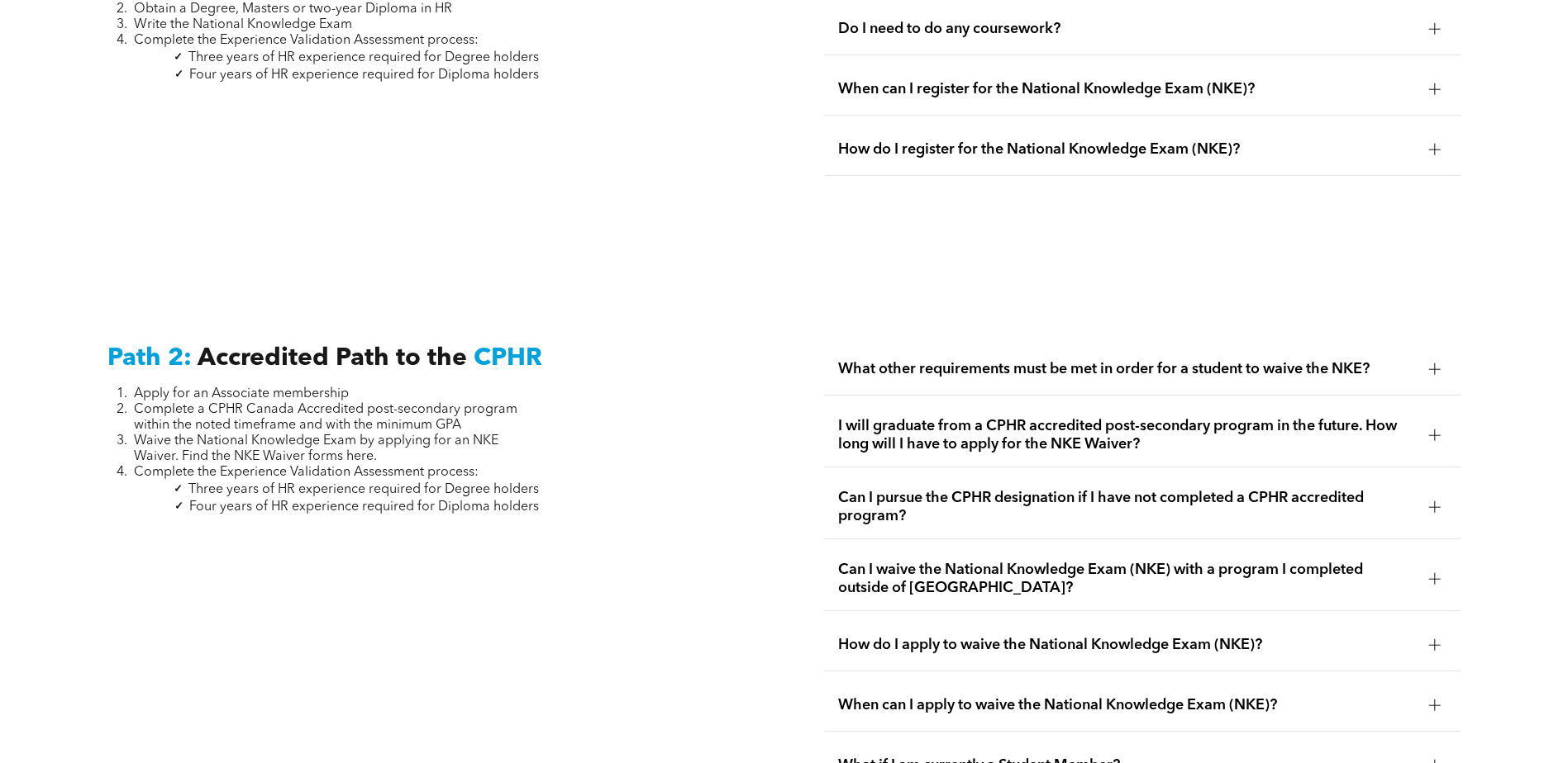
click at [1205, 417] on span "I will graduate from a CPHR accredited post-secondary program in the future. Ho…" at bounding box center [1126, 436] width 578 height 36
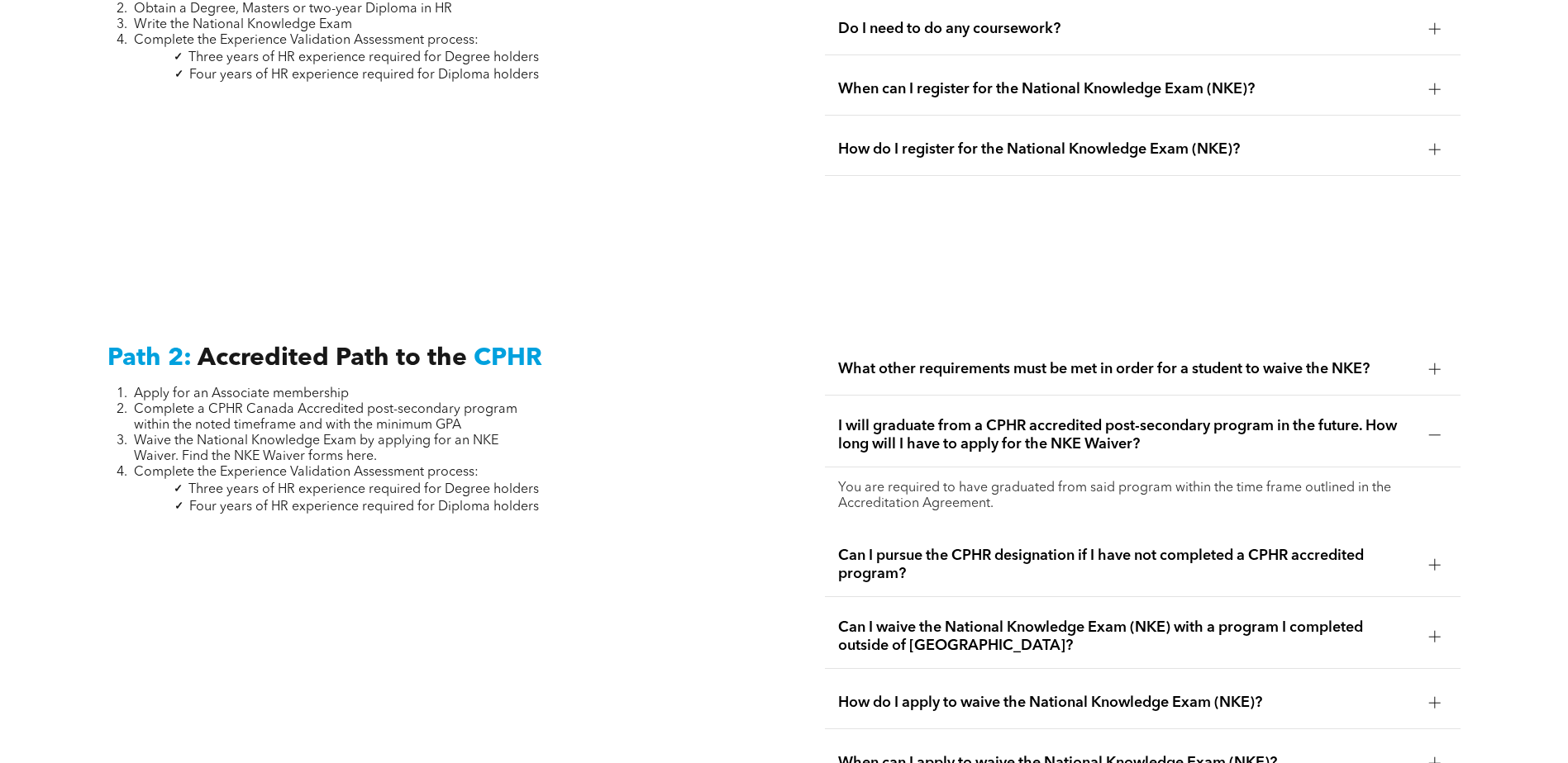
click at [1204, 417] on span "I will graduate from a CPHR accredited post-secondary program in the future. Ho…" at bounding box center [1126, 436] width 578 height 36
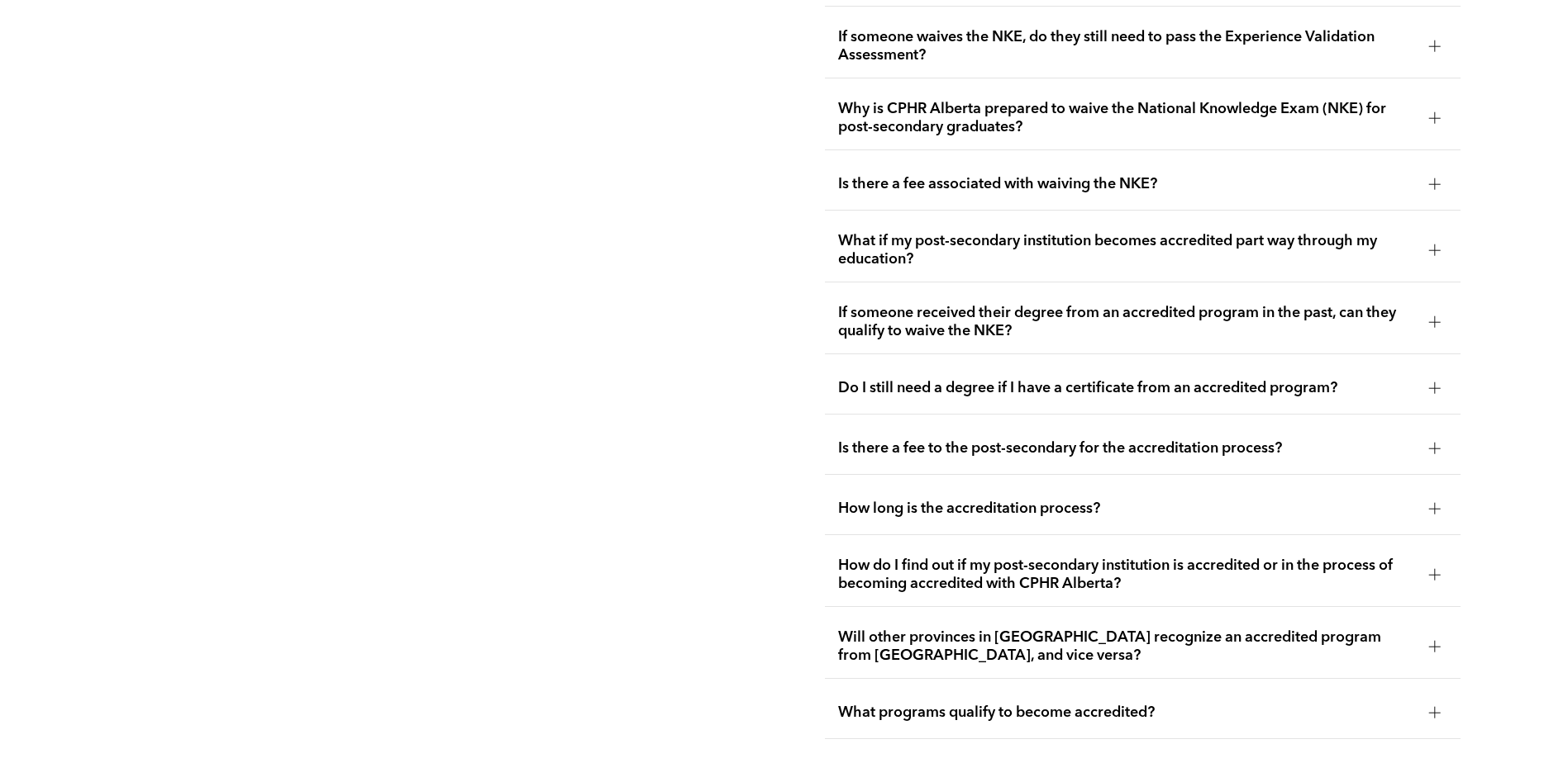
scroll to position [3443, 0]
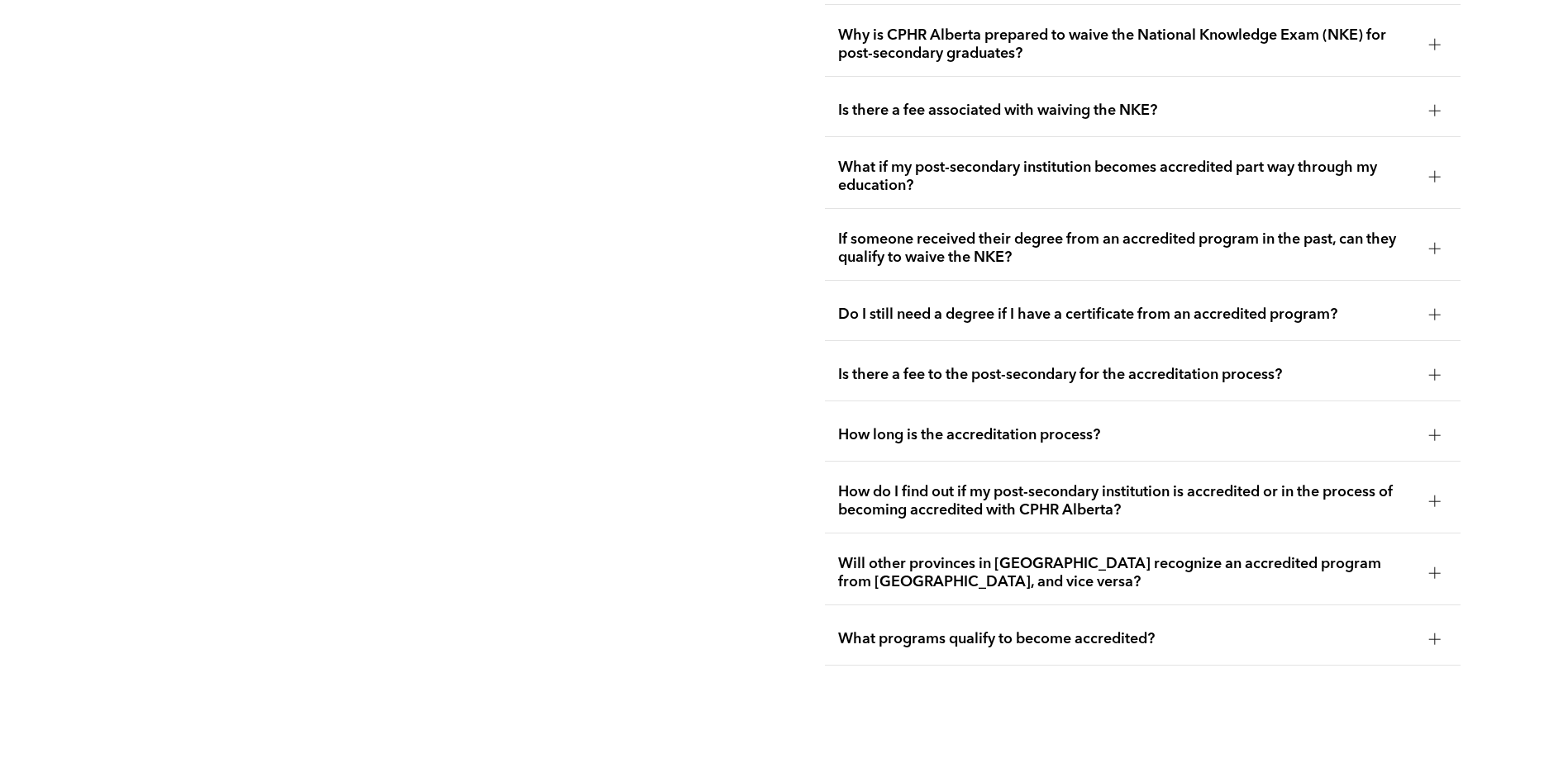
click at [1164, 483] on span "How do I find out if my post-secondary institution is accredited or in the proc…" at bounding box center [1126, 502] width 578 height 36
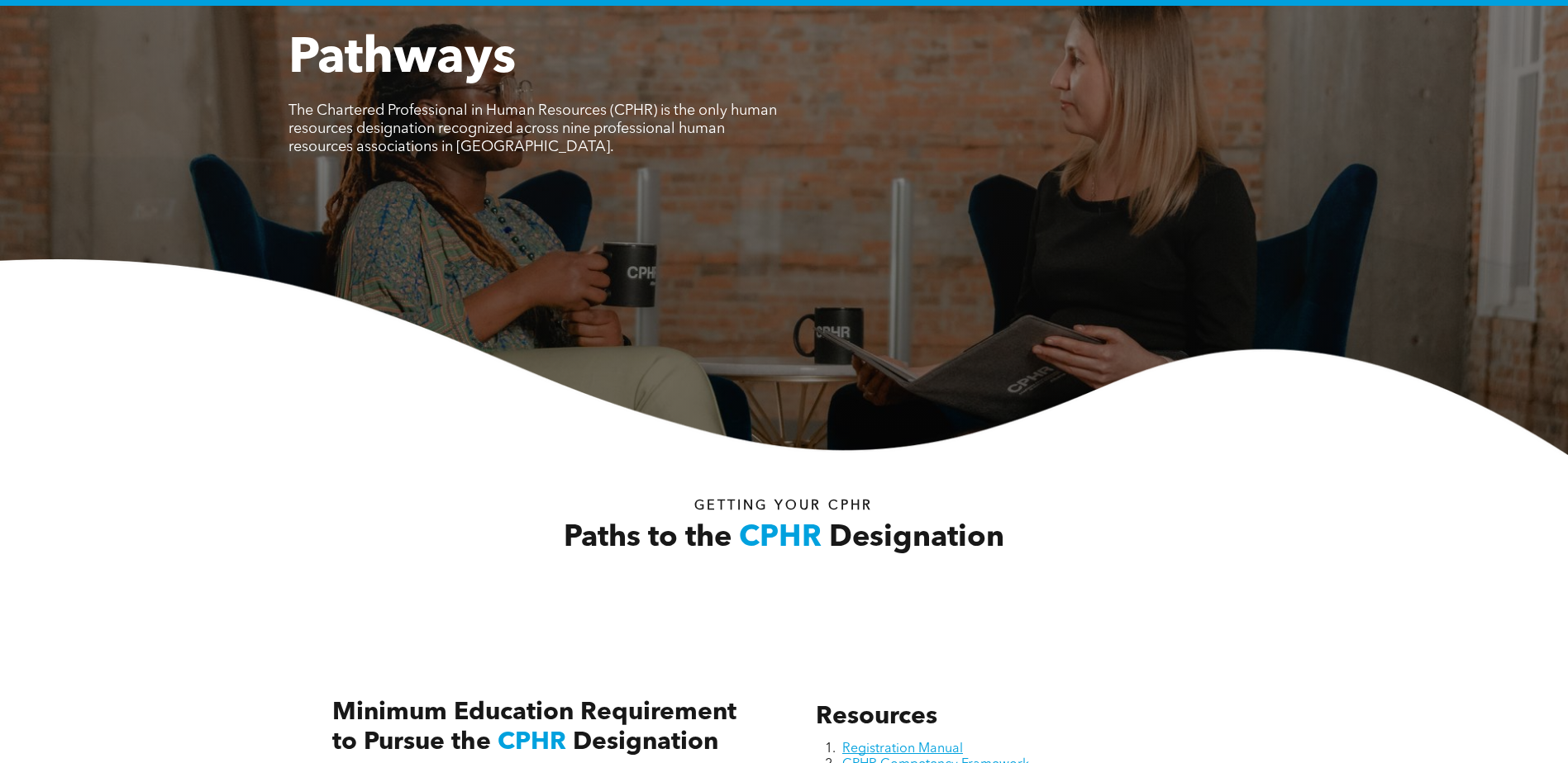
scroll to position [56, 0]
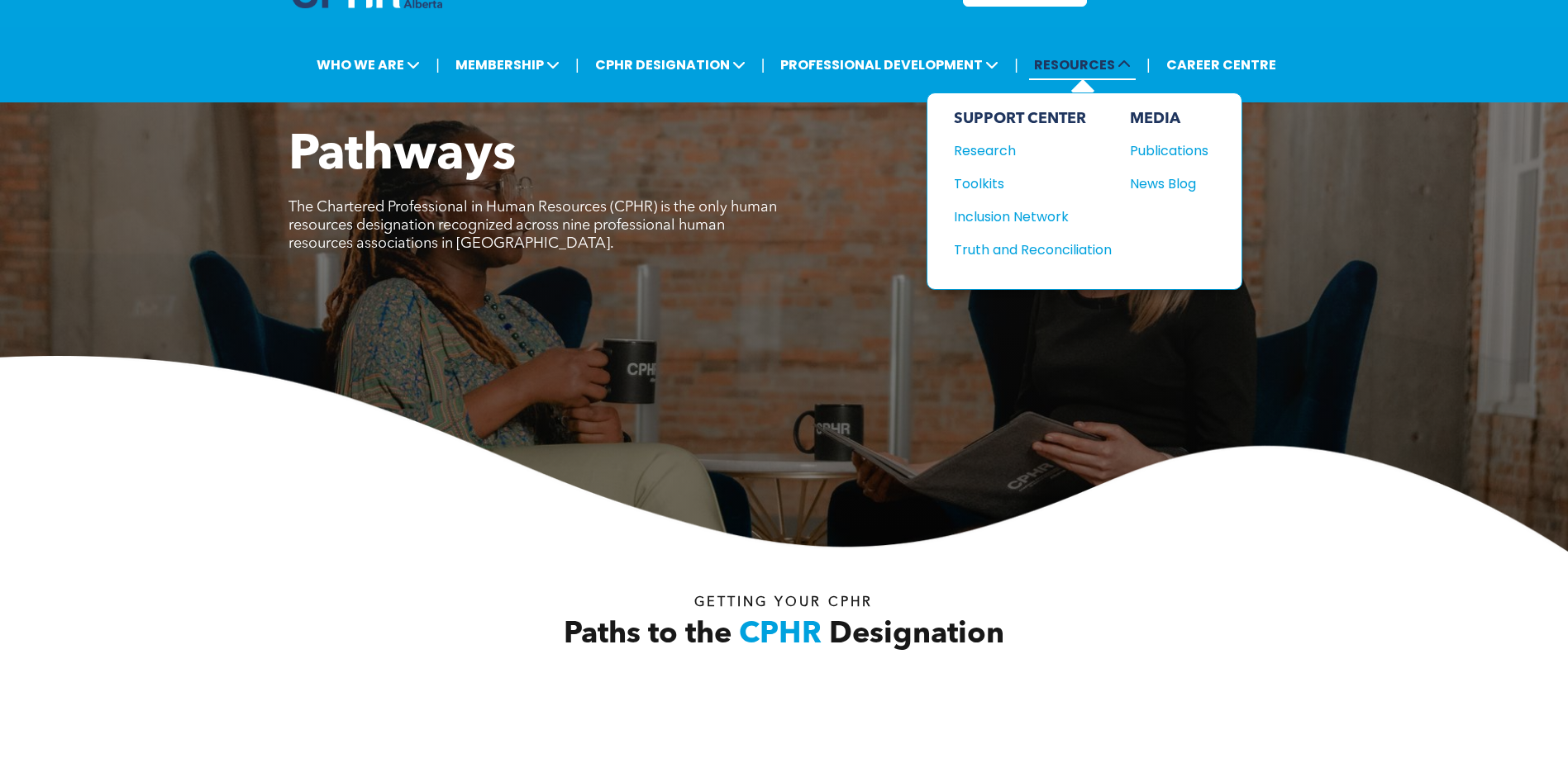
click at [1096, 63] on span "RESOURCES" at bounding box center [1081, 65] width 106 height 31
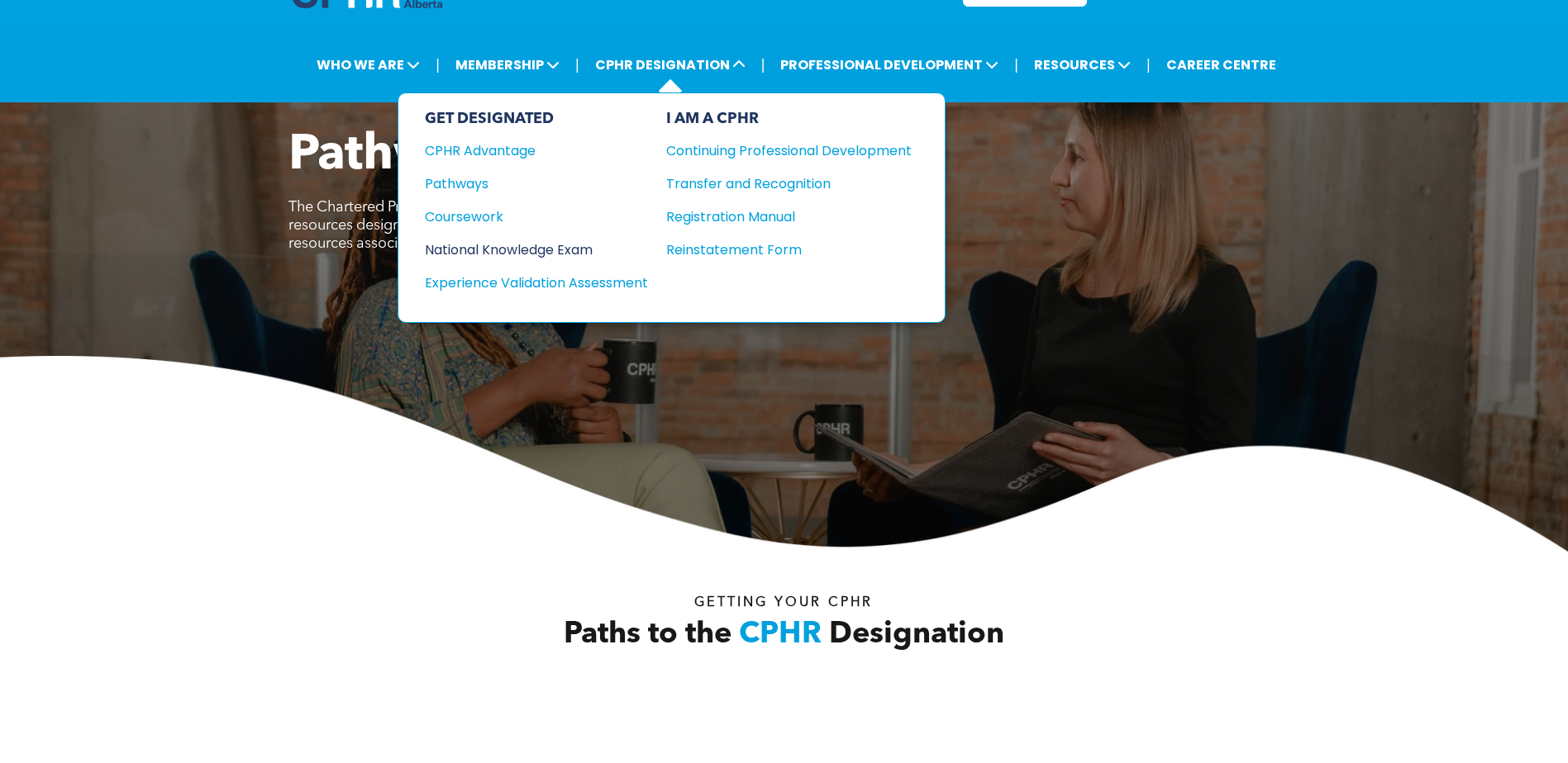
click at [563, 244] on div "National Knowledge Exam" at bounding box center [526, 250] width 201 height 21
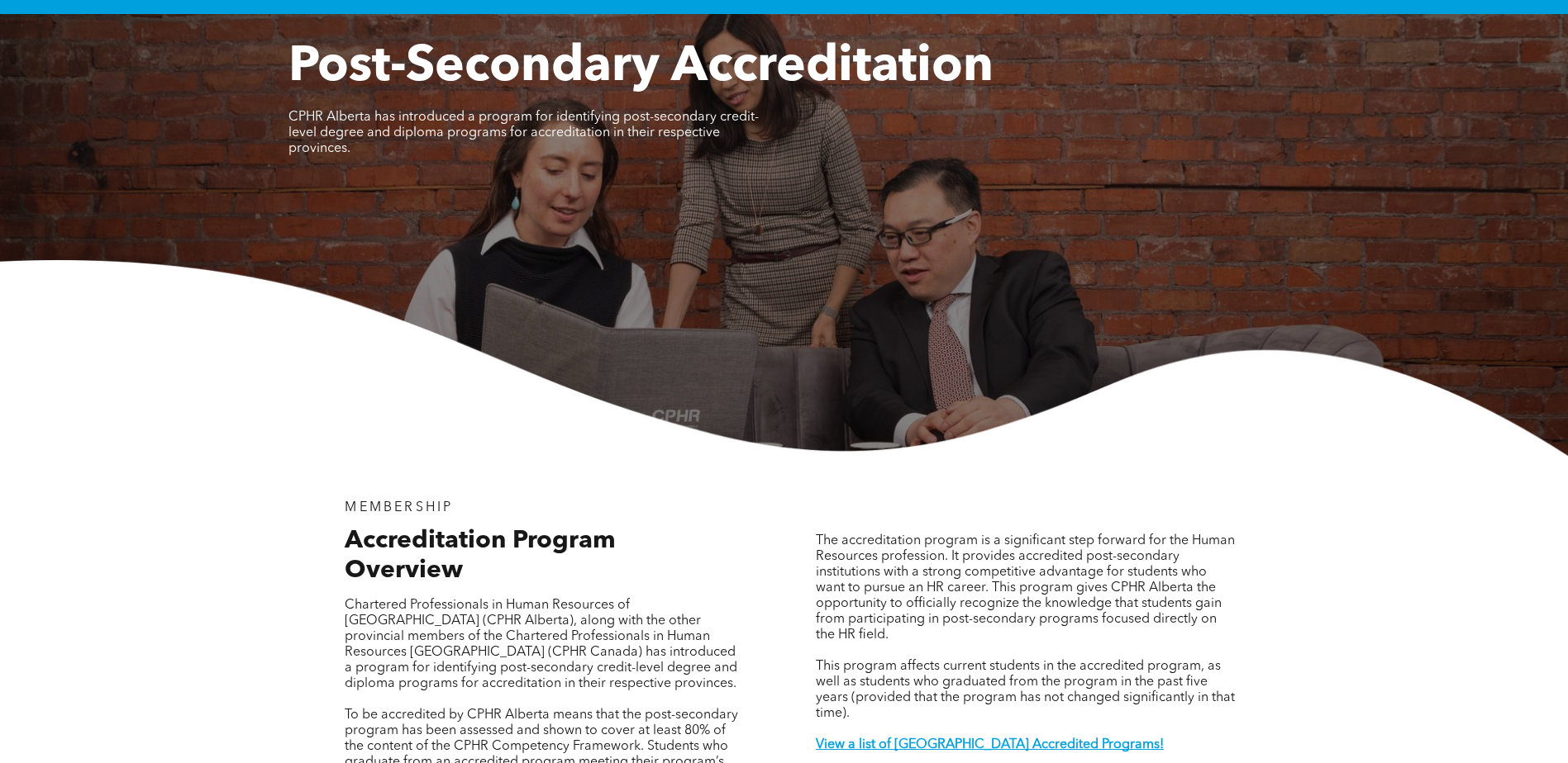
scroll to position [330, 0]
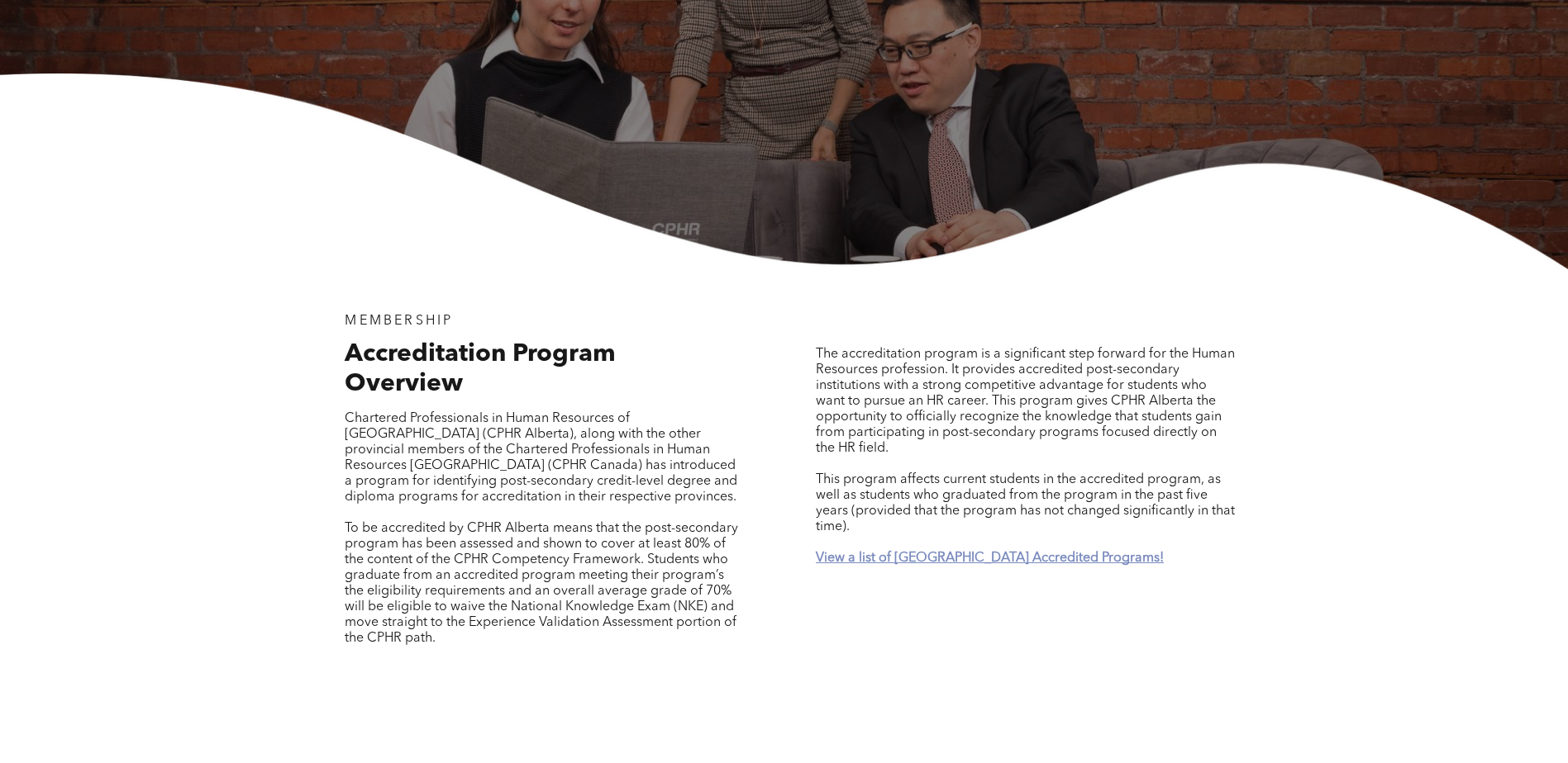
drag, startPoint x: 1003, startPoint y: 534, endPoint x: 1003, endPoint y: 546, distance: 12.0
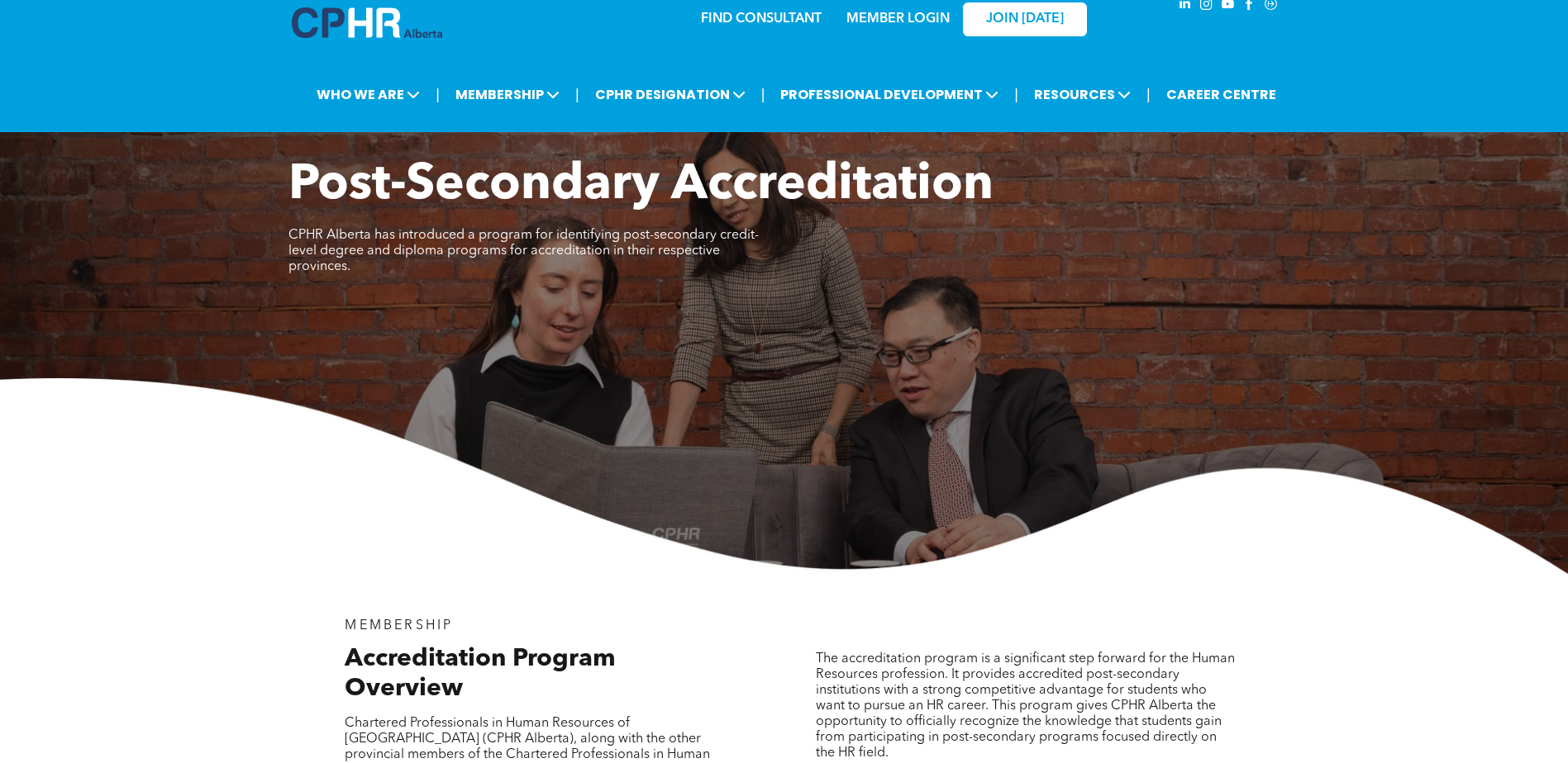
scroll to position [0, 0]
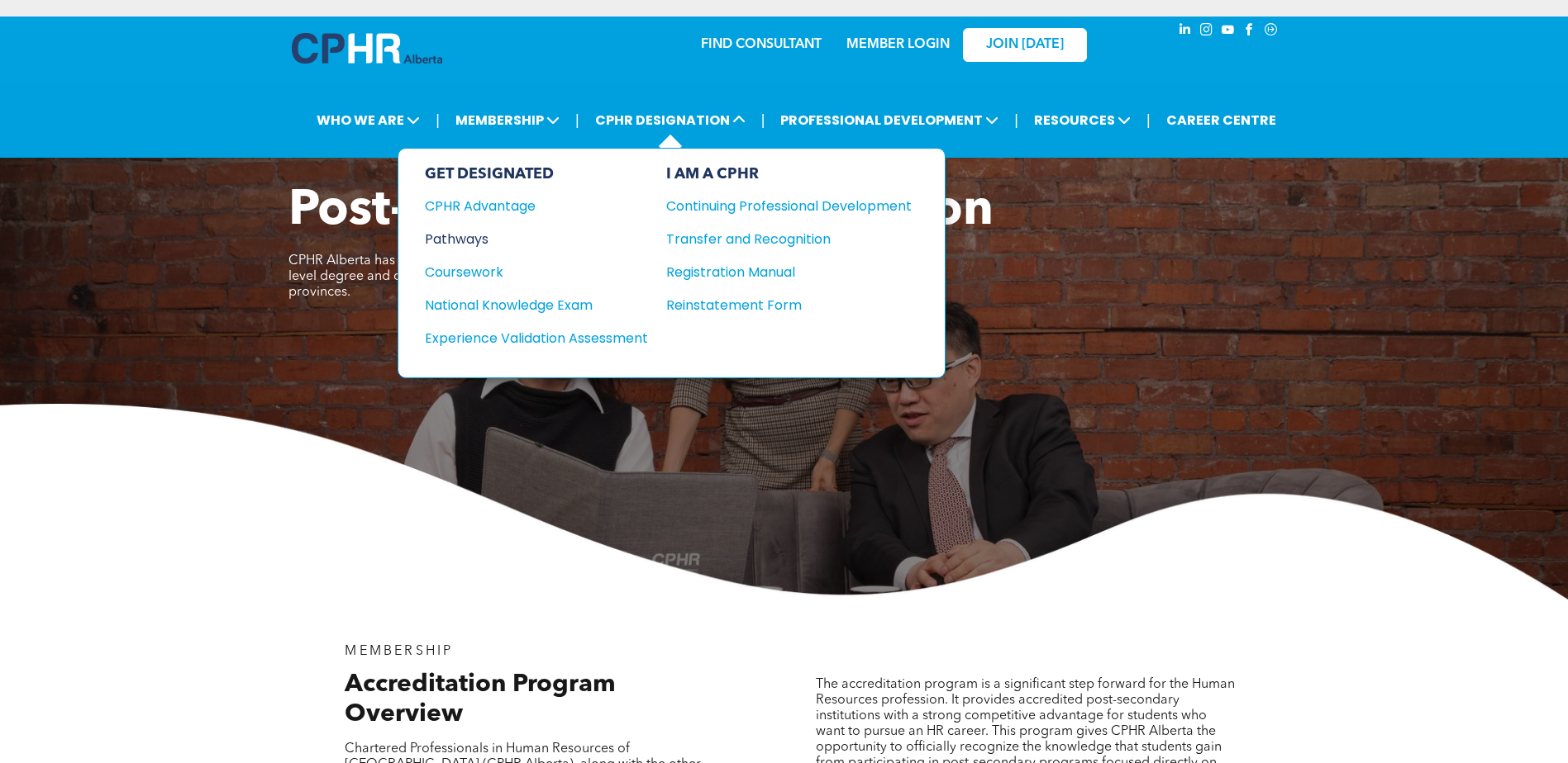
click at [483, 237] on div "Pathways" at bounding box center [526, 239] width 201 height 21
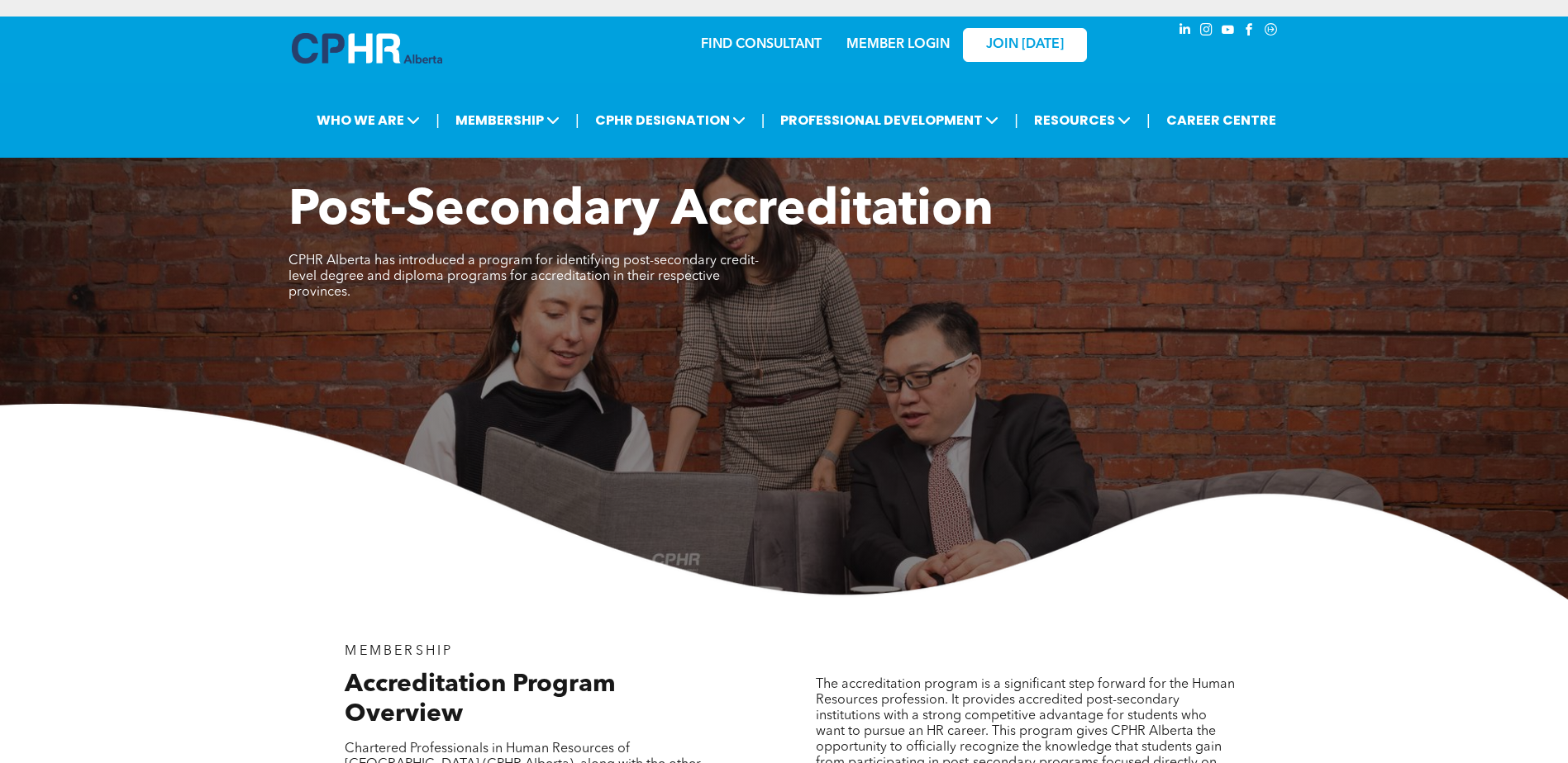
scroll to position [2350, 0]
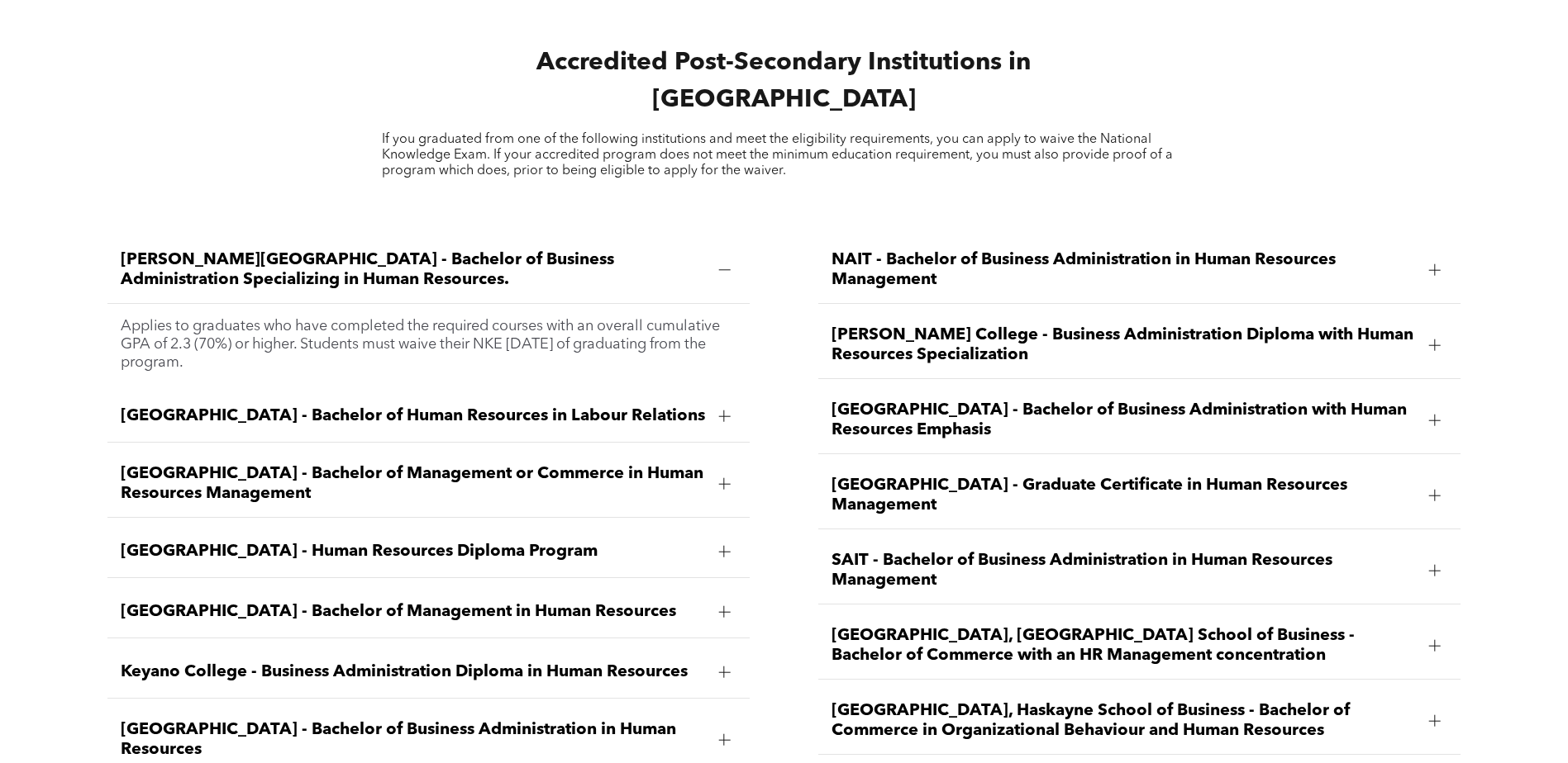
click at [648, 250] on span "Ambrose University - Bachelor of Business Administration Specializing in Human …" at bounding box center [413, 269] width 585 height 39
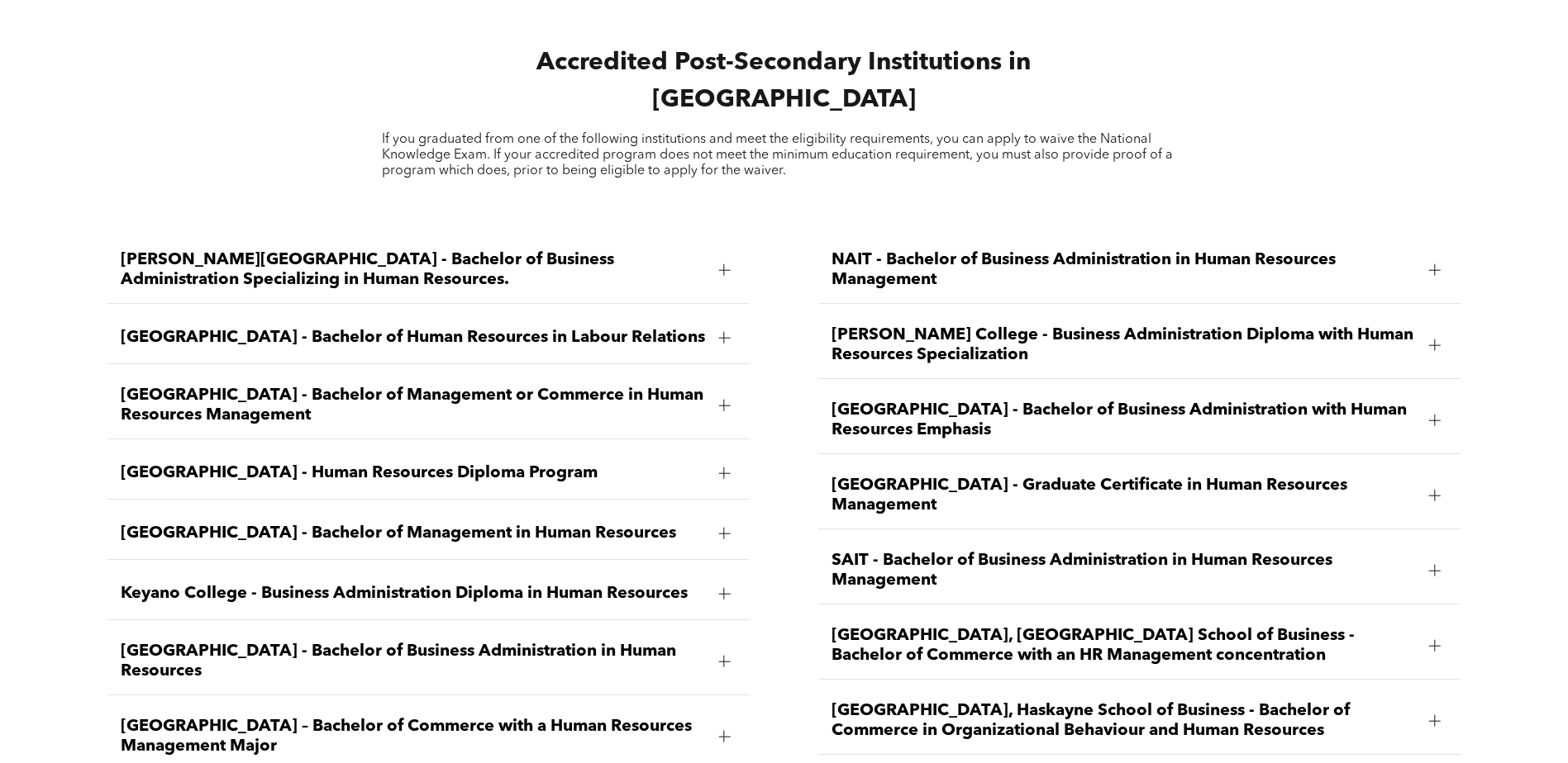
click at [1033, 551] on span "SAIT - Bachelor of Business Administration in Human Resources Management" at bounding box center [1124, 571] width 585 height 39
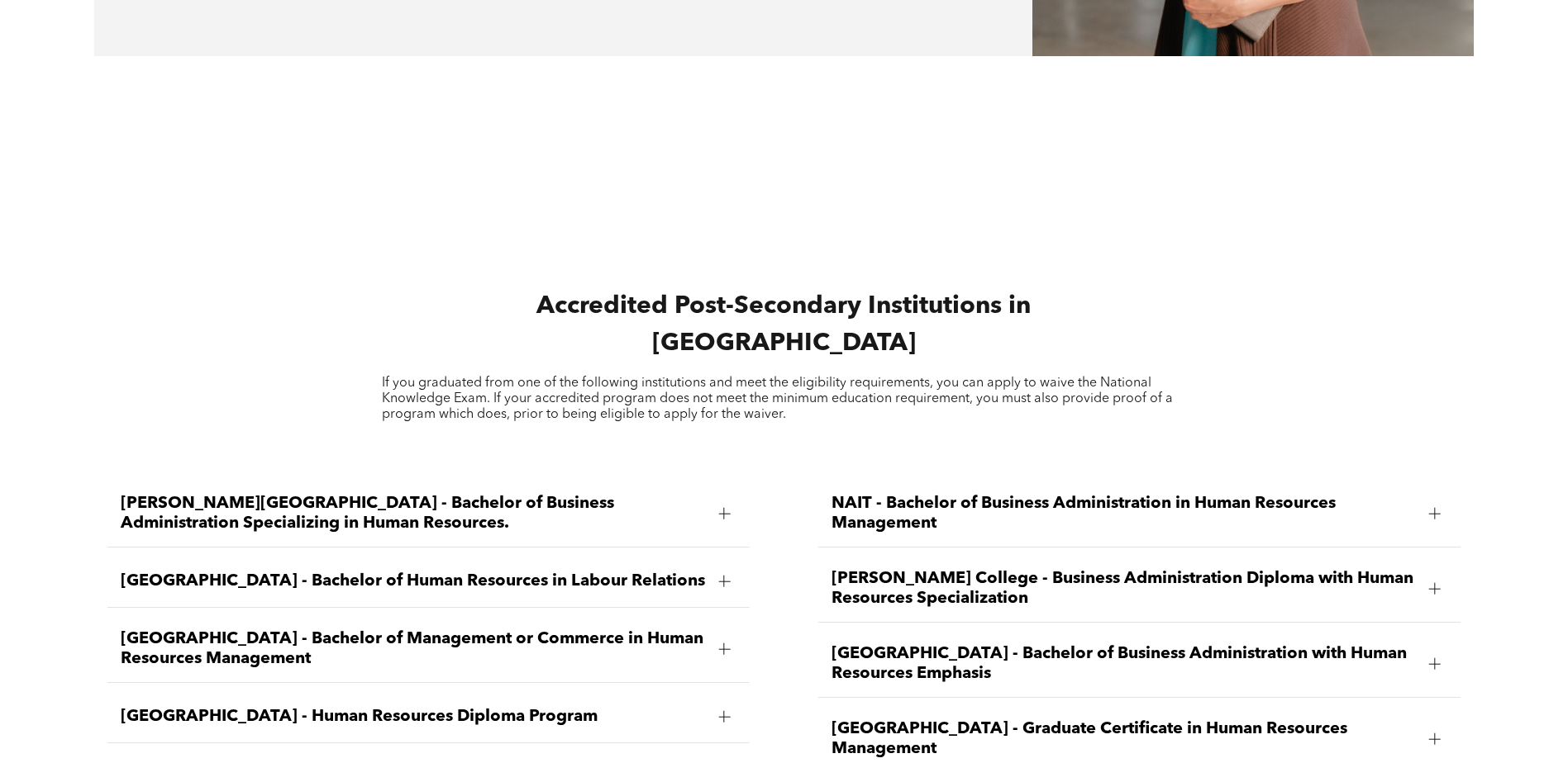
scroll to position [2102, 0]
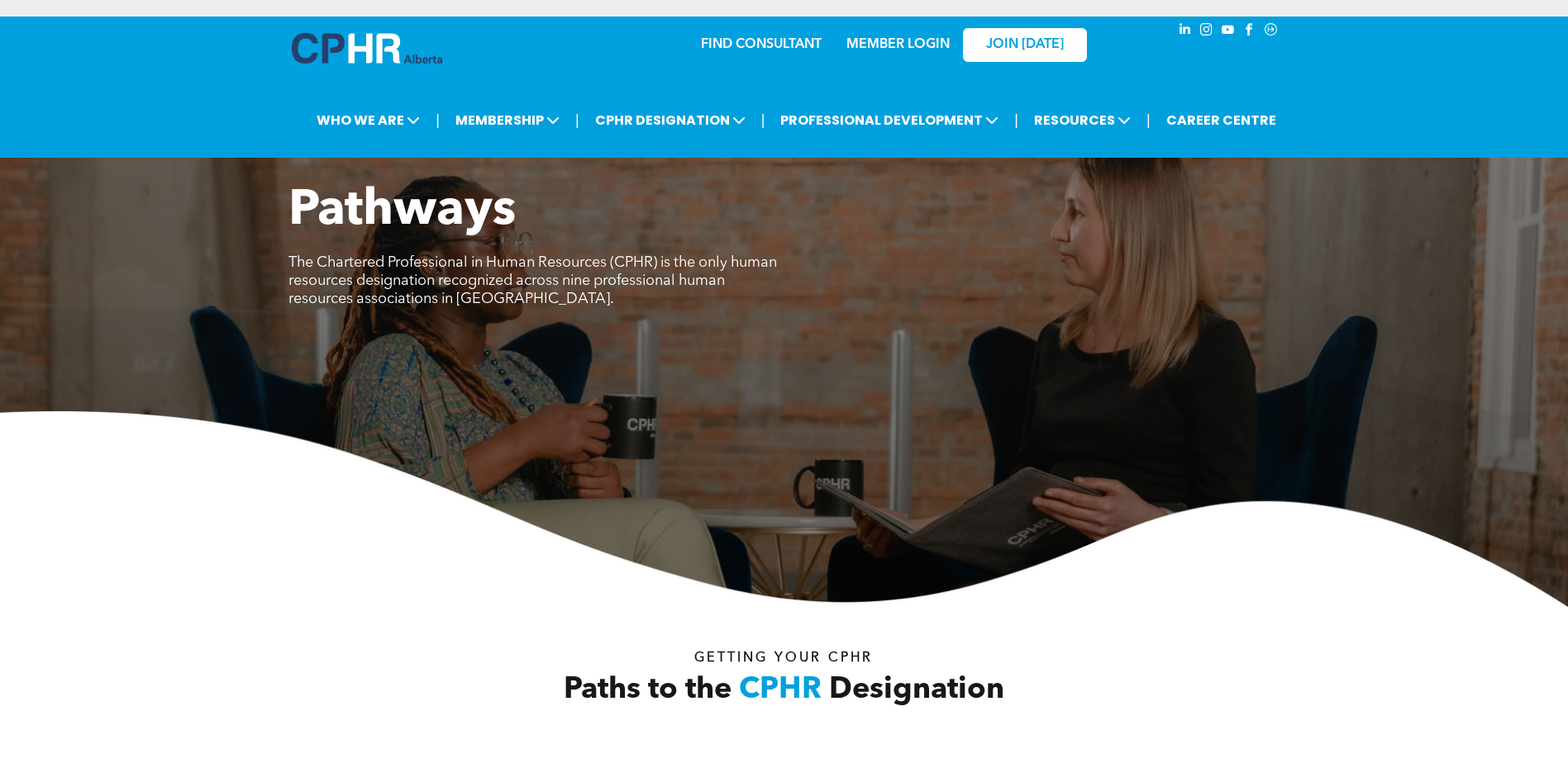
click at [921, 51] on link "MEMBER LOGIN" at bounding box center [898, 45] width 103 height 13
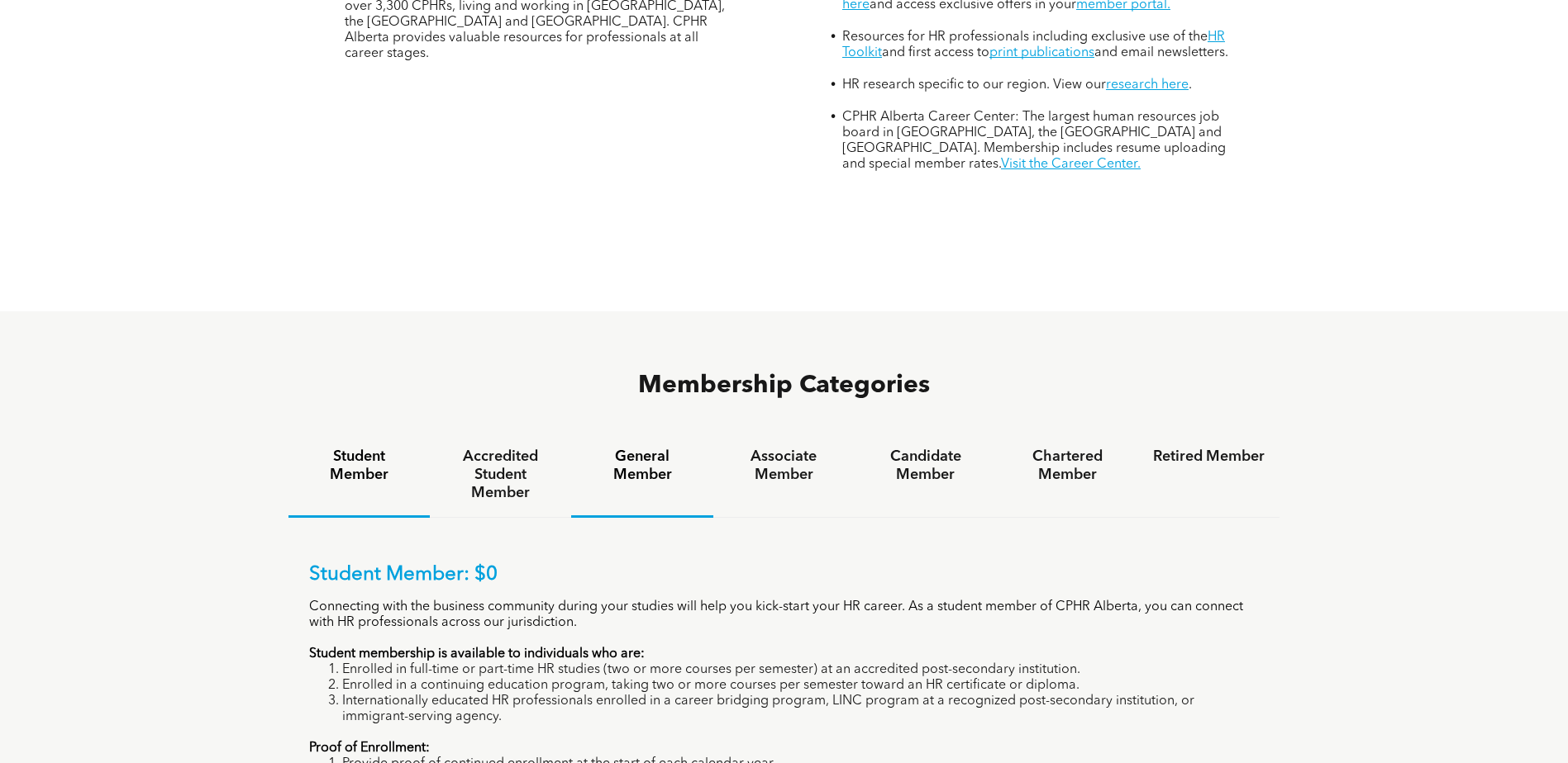
scroll to position [991, 0]
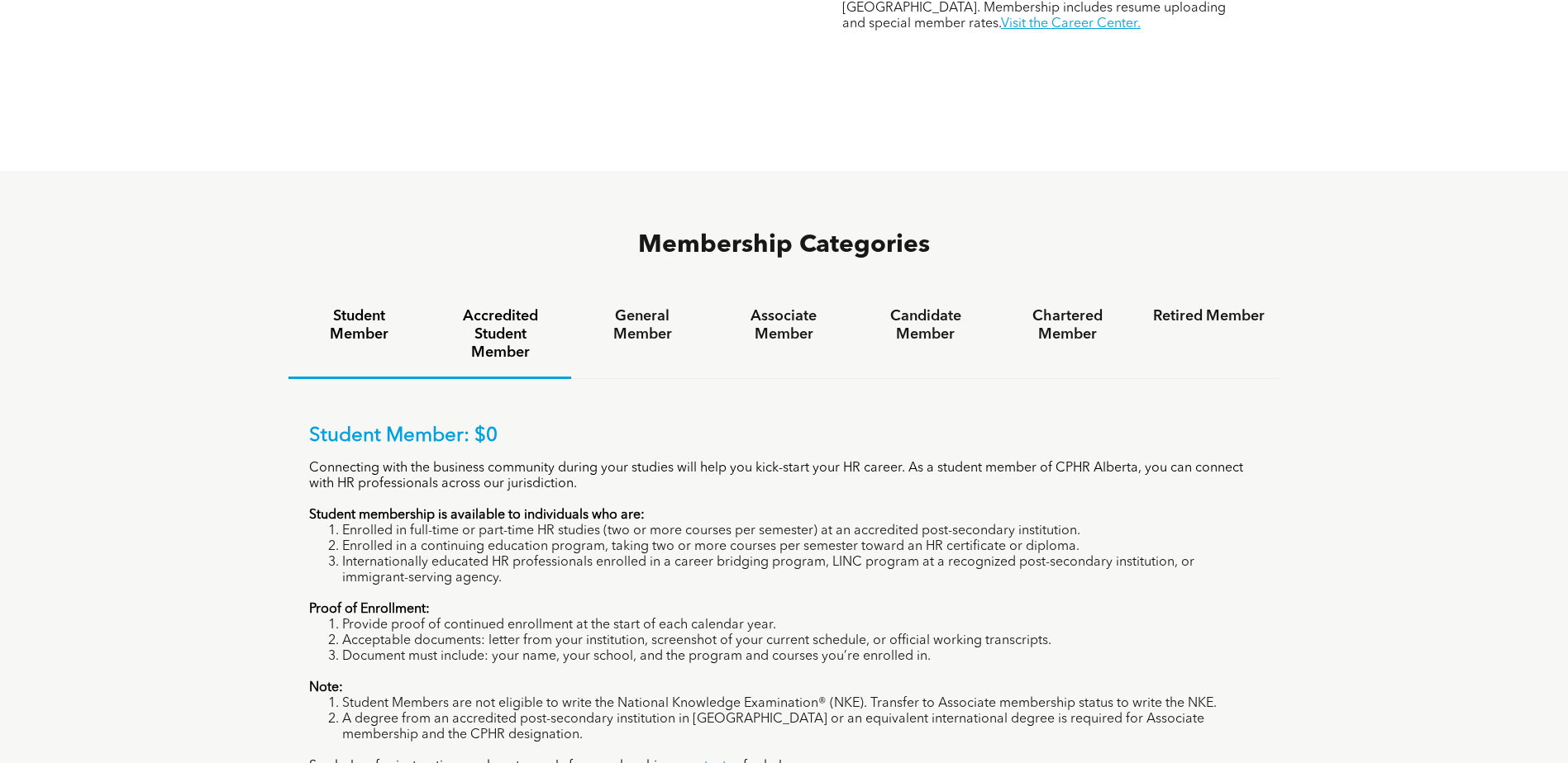
click at [486, 307] on h4 "Accredited Student Member" at bounding box center [500, 334] width 111 height 55
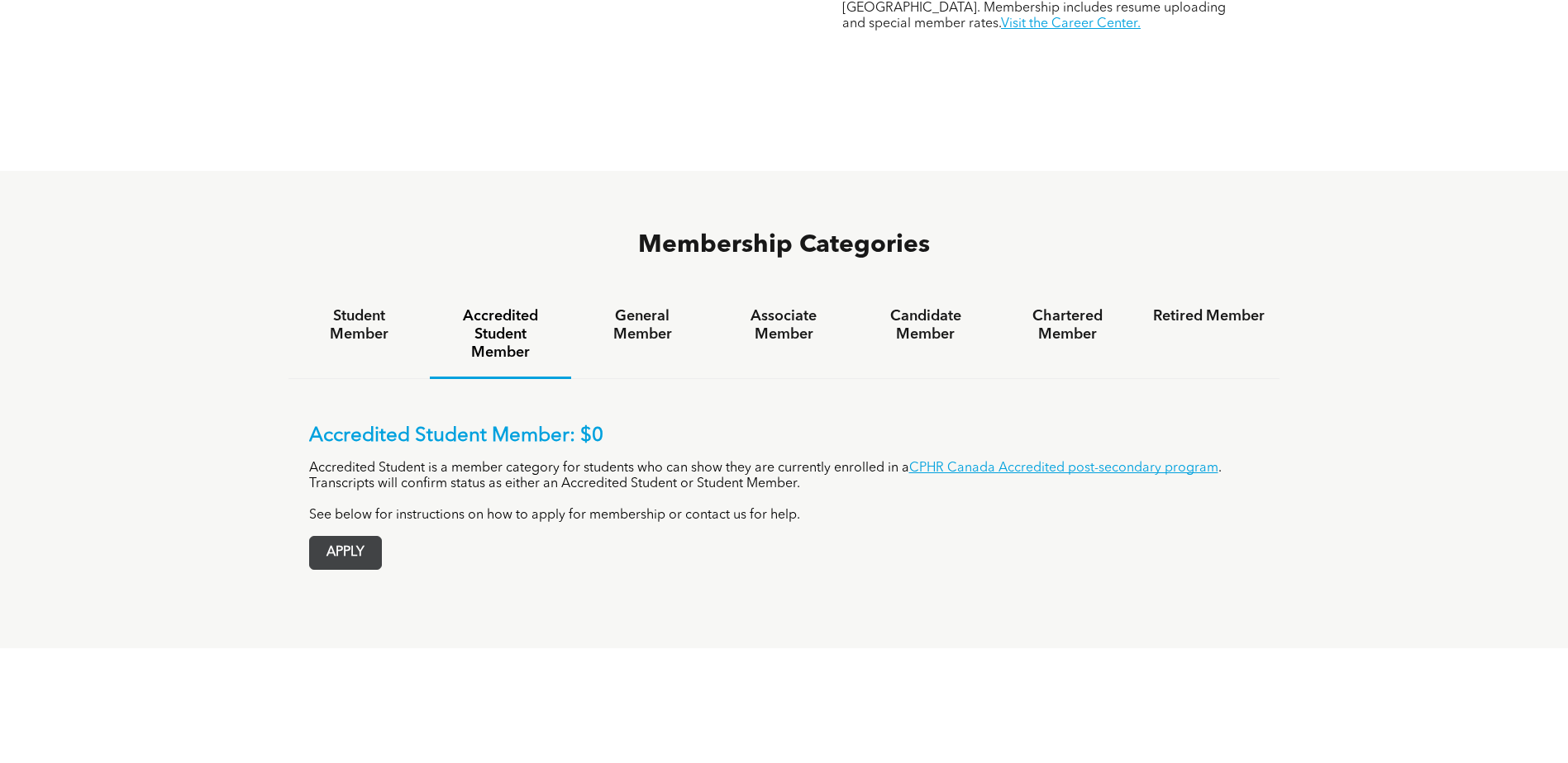
click at [366, 537] on span "APPLY" at bounding box center [346, 553] width 71 height 33
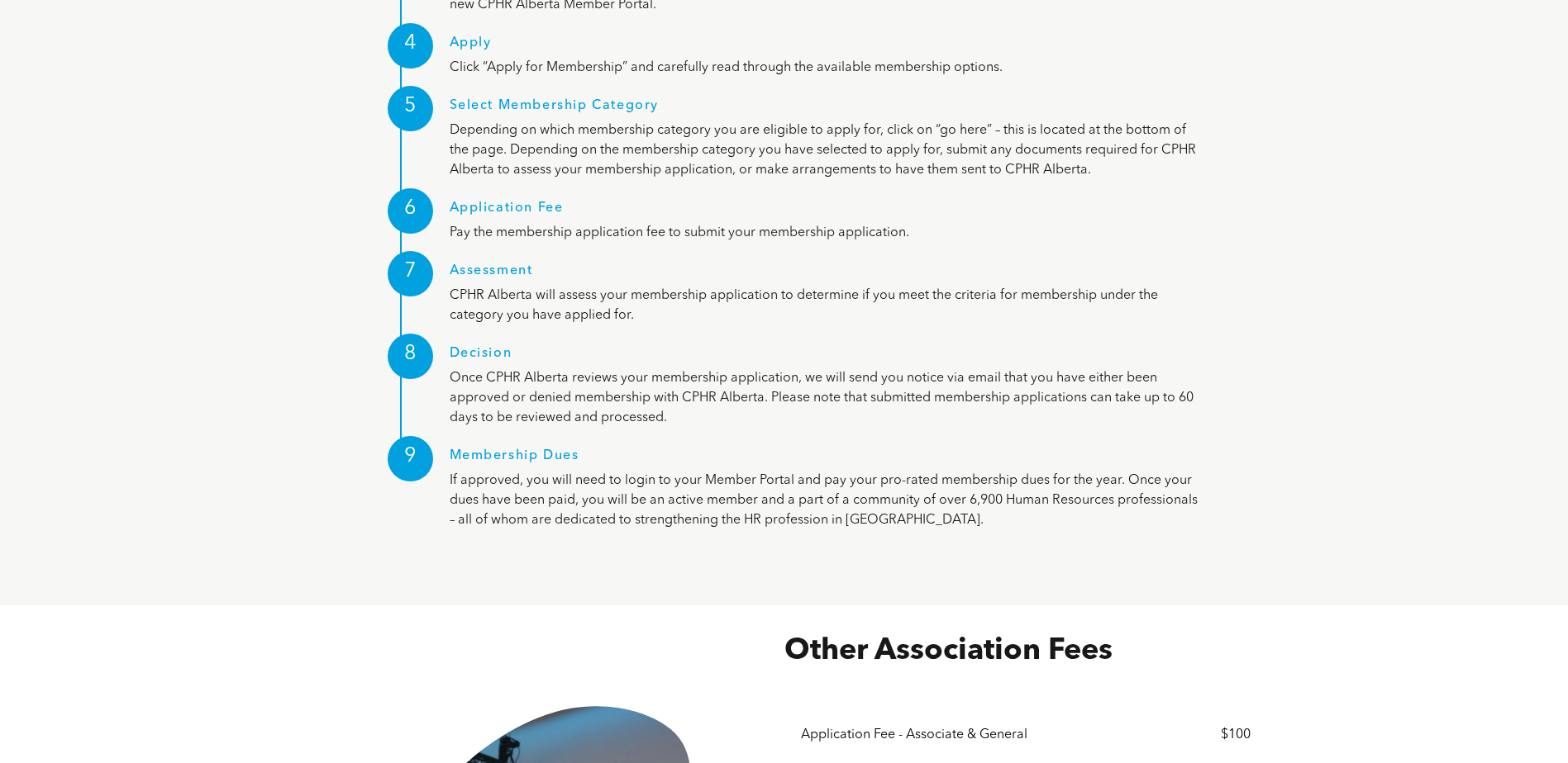
scroll to position [2172, 0]
